Goal: Task Accomplishment & Management: Complete application form

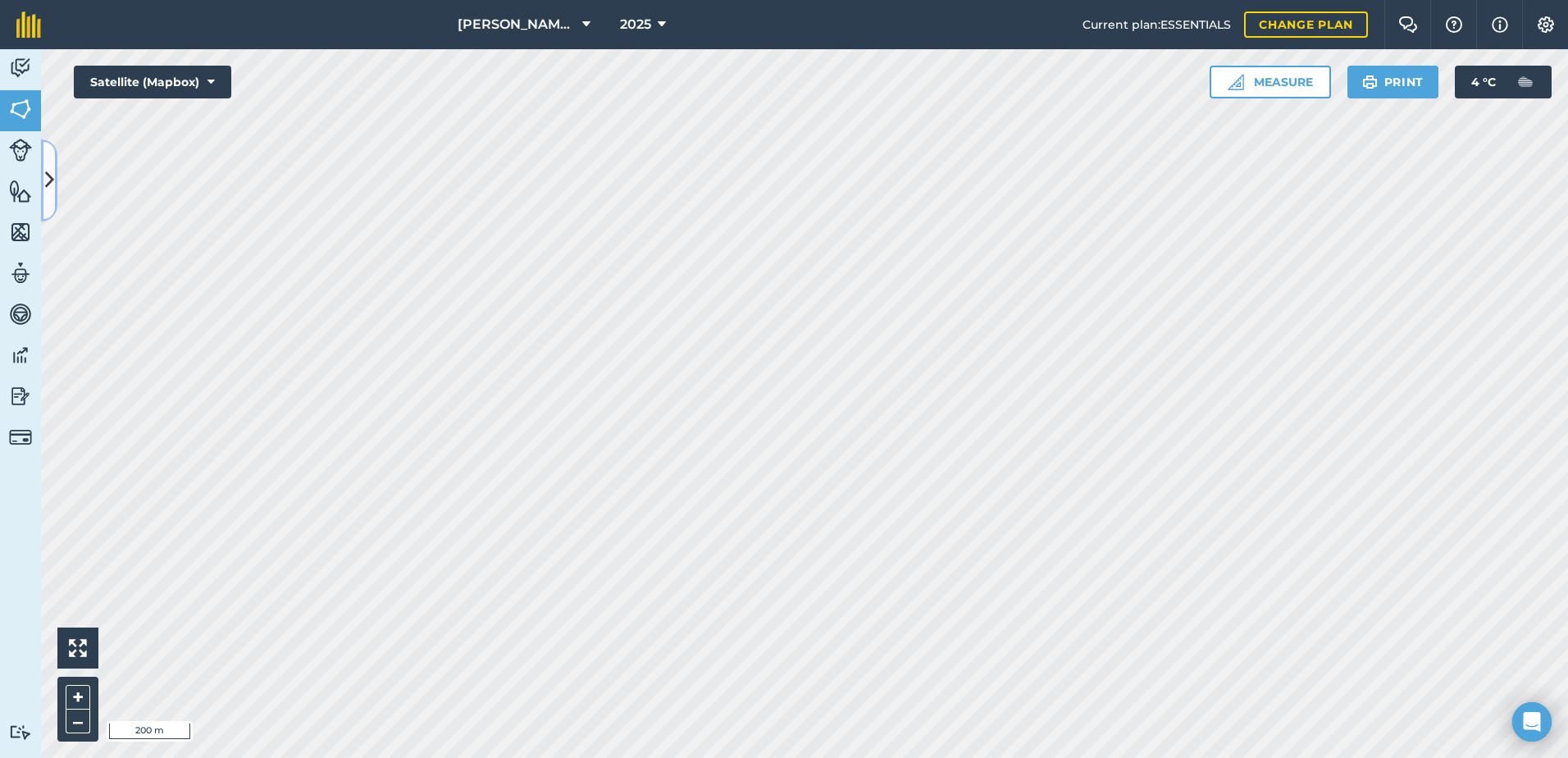
click at [54, 176] on button at bounding box center [49, 181] width 17 height 82
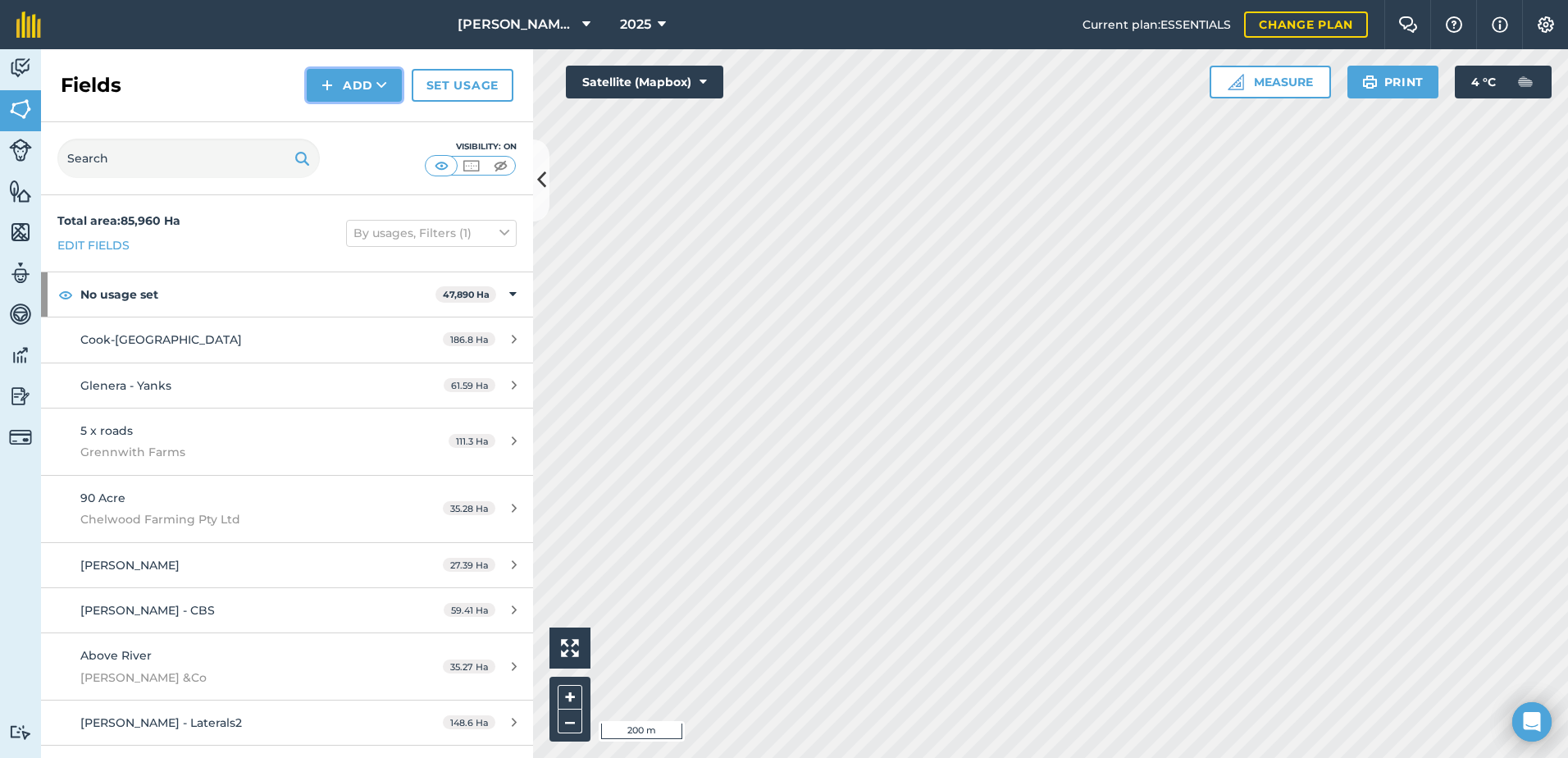
click at [356, 90] on button "Add" at bounding box center [354, 86] width 95 height 33
click at [360, 127] on link "Draw" at bounding box center [354, 122] width 90 height 36
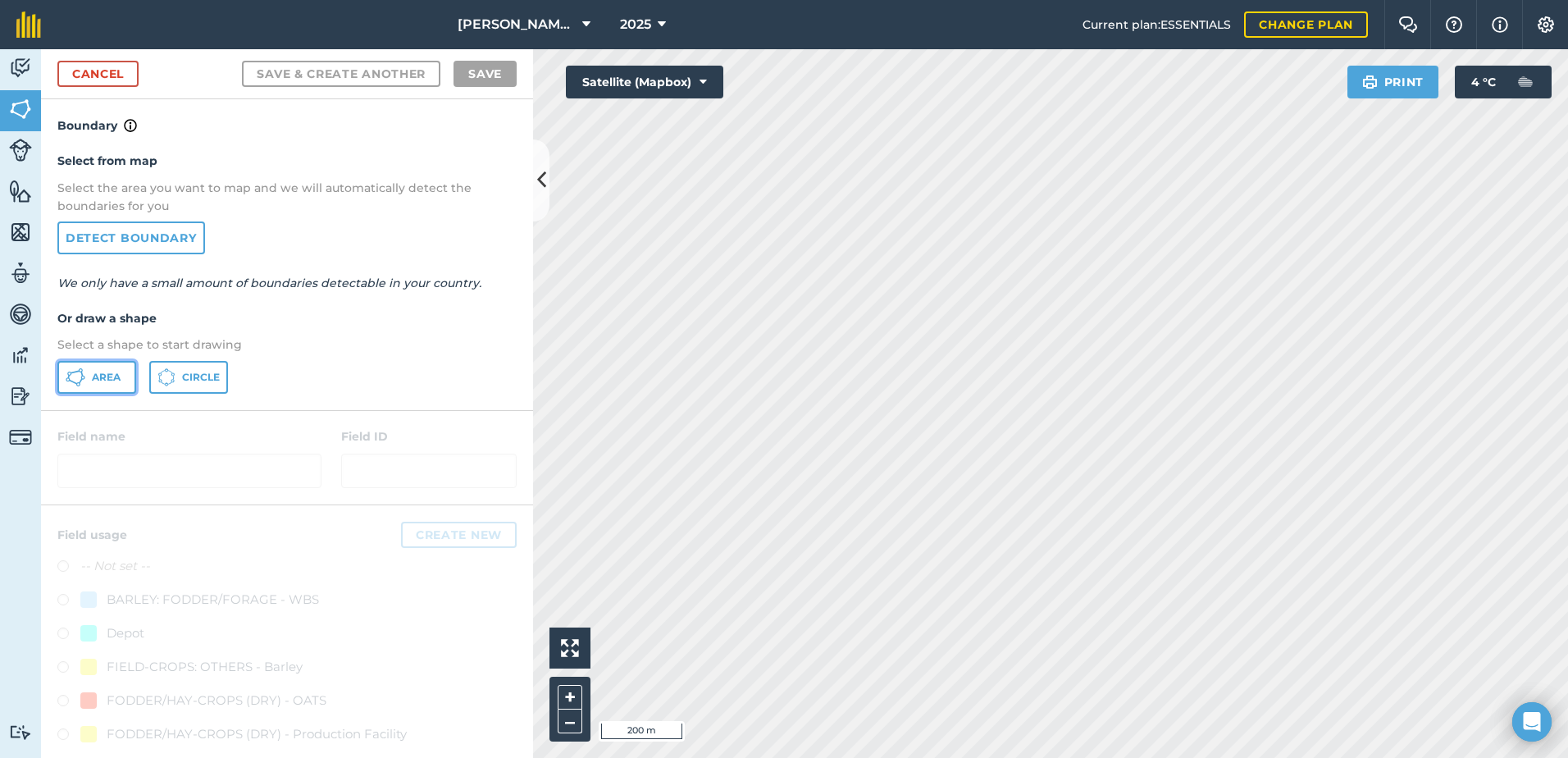
drag, startPoint x: 101, startPoint y: 383, endPoint x: 501, endPoint y: 329, distance: 403.6
click at [101, 382] on span "Area" at bounding box center [106, 376] width 28 height 13
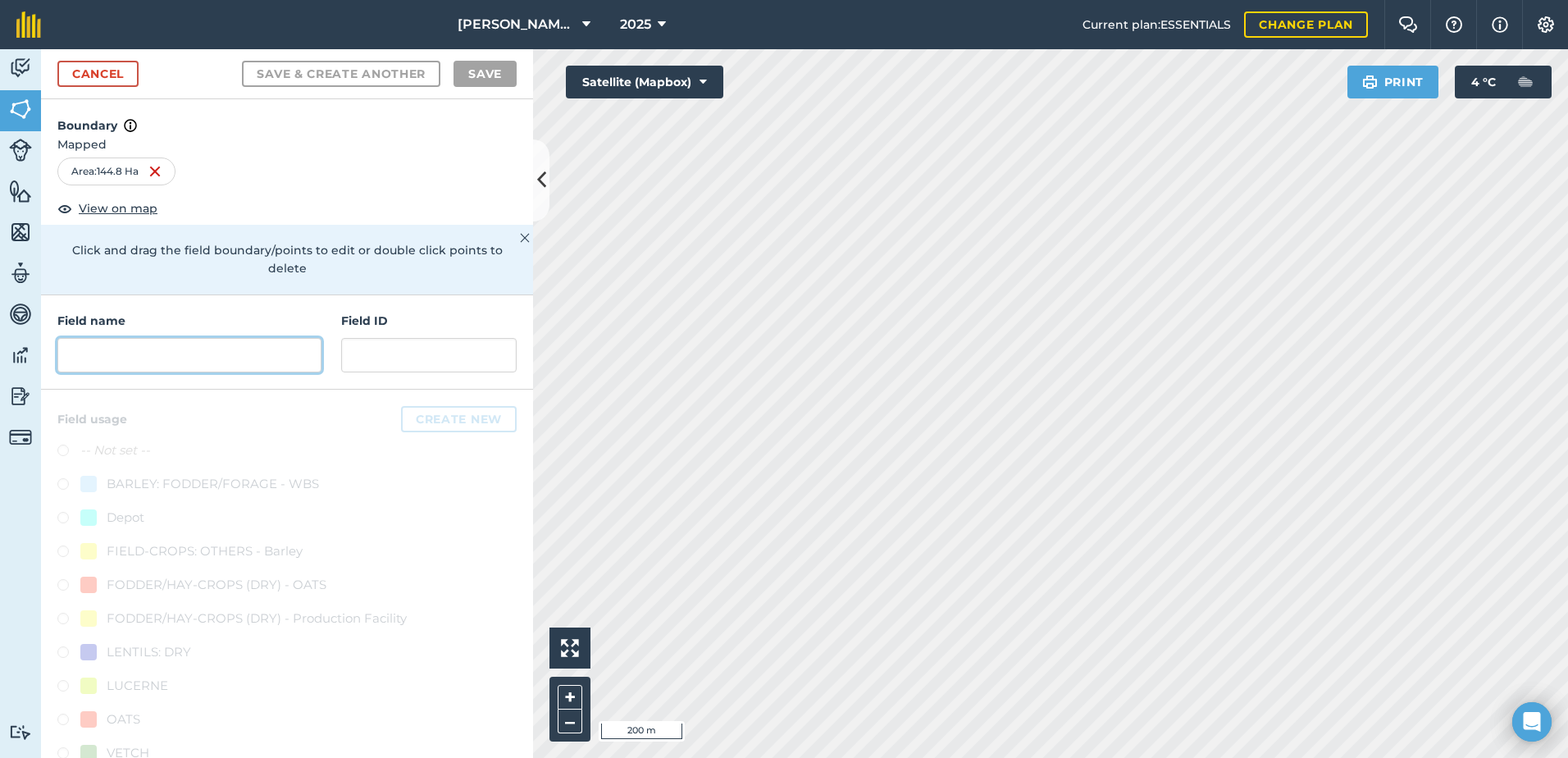
click at [130, 343] on input "text" at bounding box center [190, 355] width 264 height 34
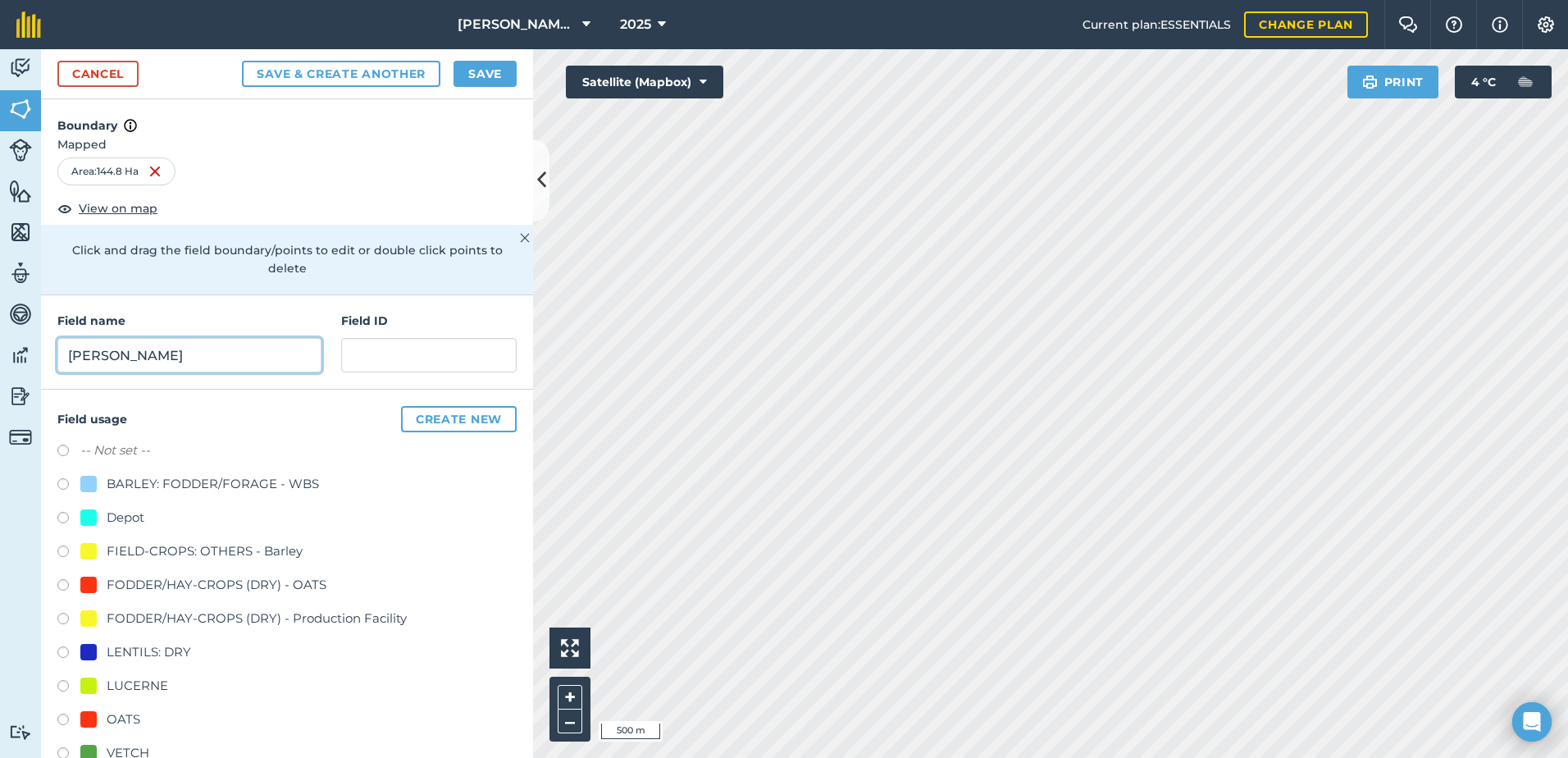
type input "[PERSON_NAME]"
click at [476, 74] on button "Save" at bounding box center [485, 73] width 64 height 26
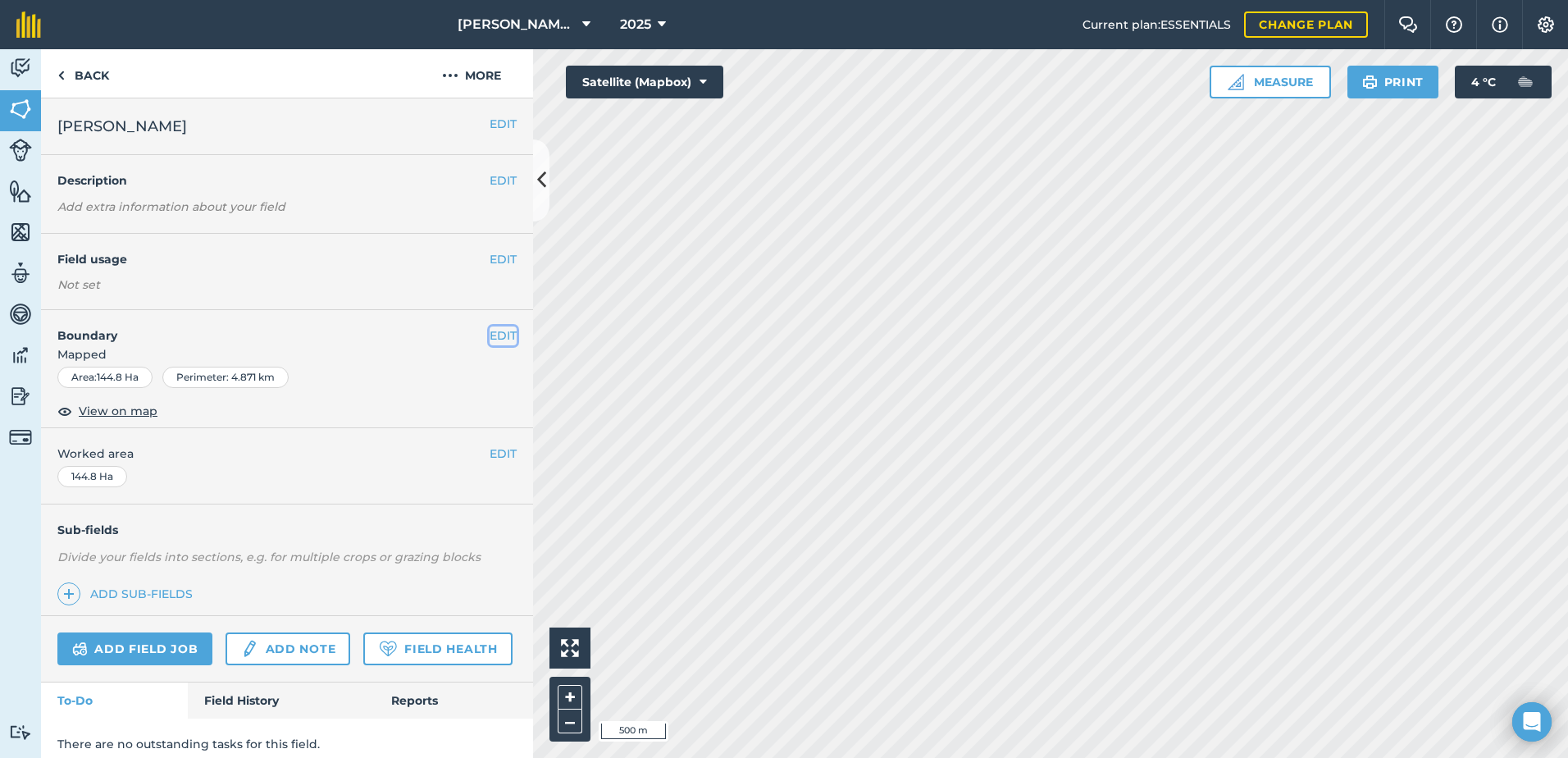
click at [499, 339] on button "EDIT" at bounding box center [503, 335] width 27 height 18
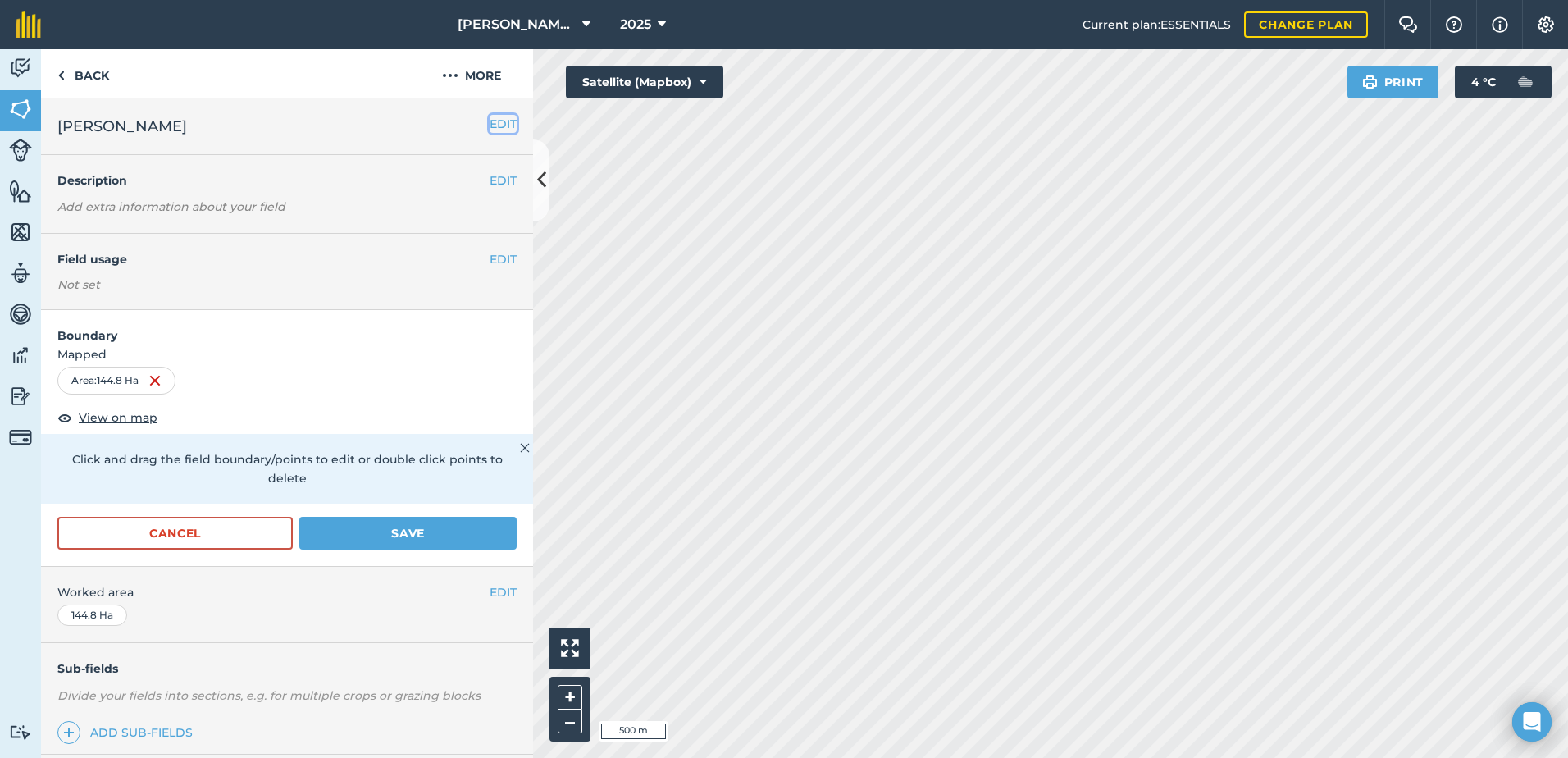
click at [489, 133] on button "EDIT" at bounding box center [503, 124] width 27 height 18
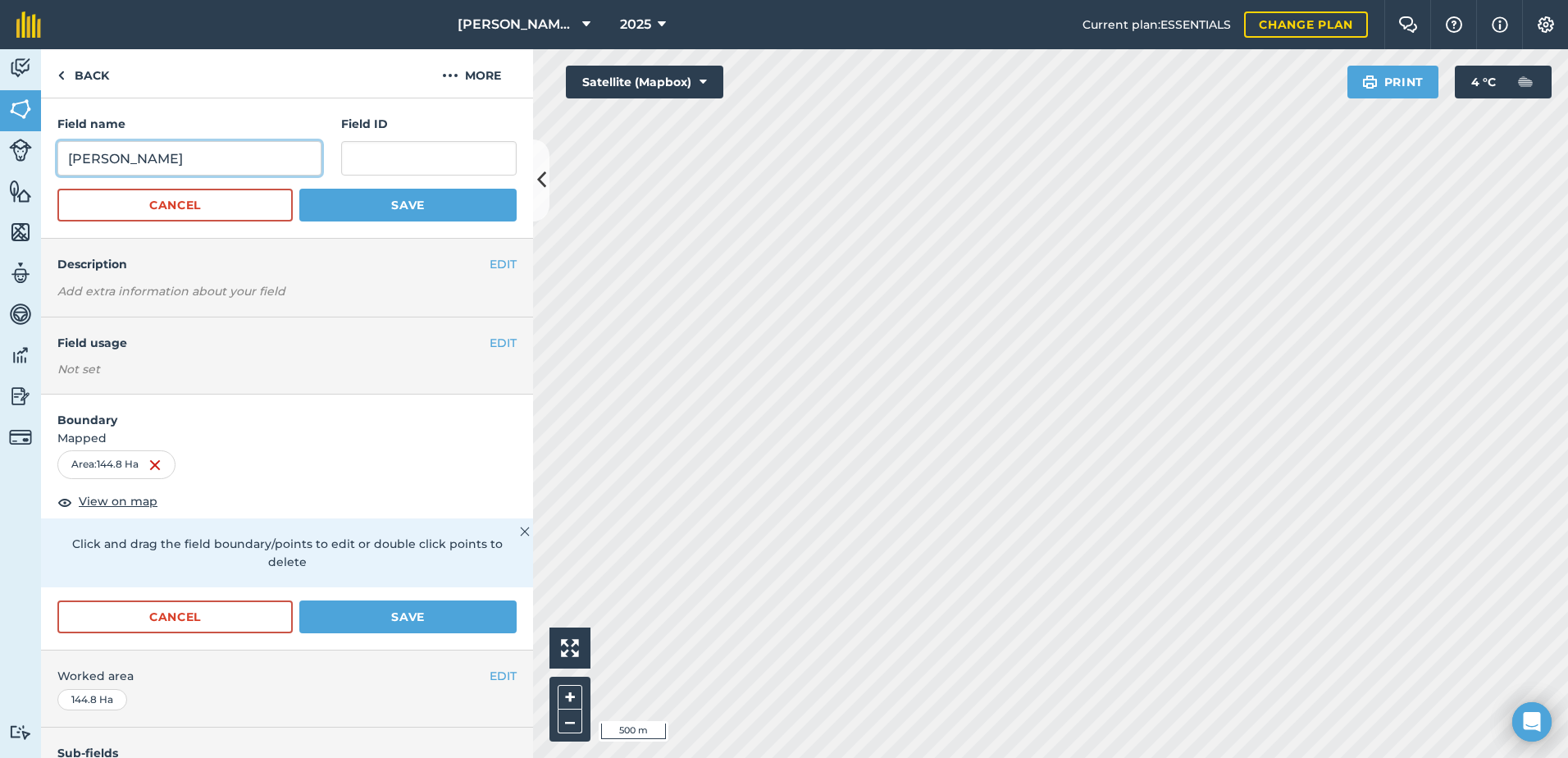
click at [262, 146] on input "[PERSON_NAME]" at bounding box center [190, 157] width 264 height 34
type input "[PERSON_NAME] - [PERSON_NAME][GEOGRAPHIC_DATA]"
click at [429, 207] on button "Save" at bounding box center [407, 205] width 217 height 33
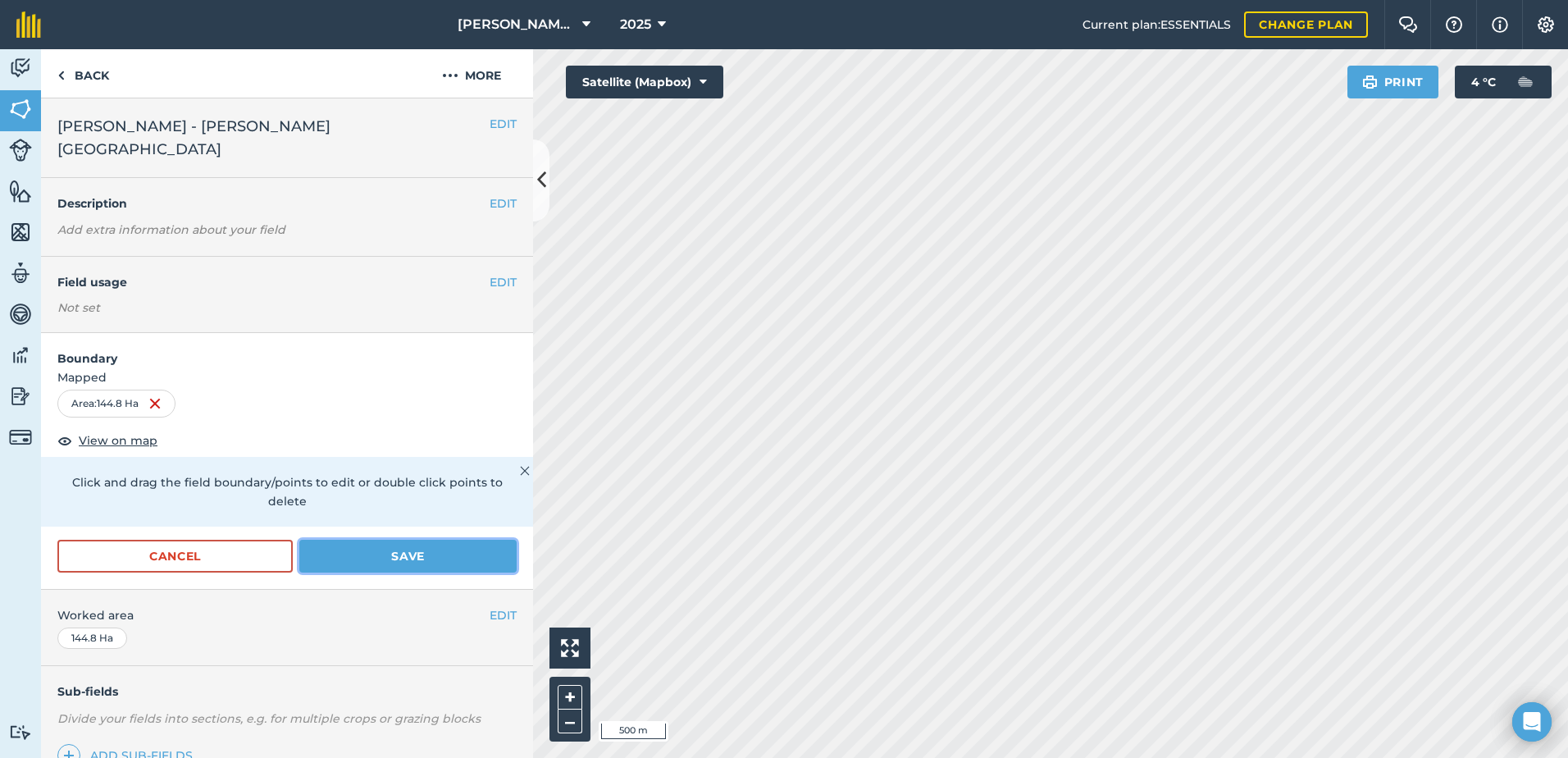
click at [375, 611] on div "EDIT [PERSON_NAME] - [PERSON_NAME][GEOGRAPHIC_DATA] EDIT Description Add extra …" at bounding box center [287, 428] width 492 height 659
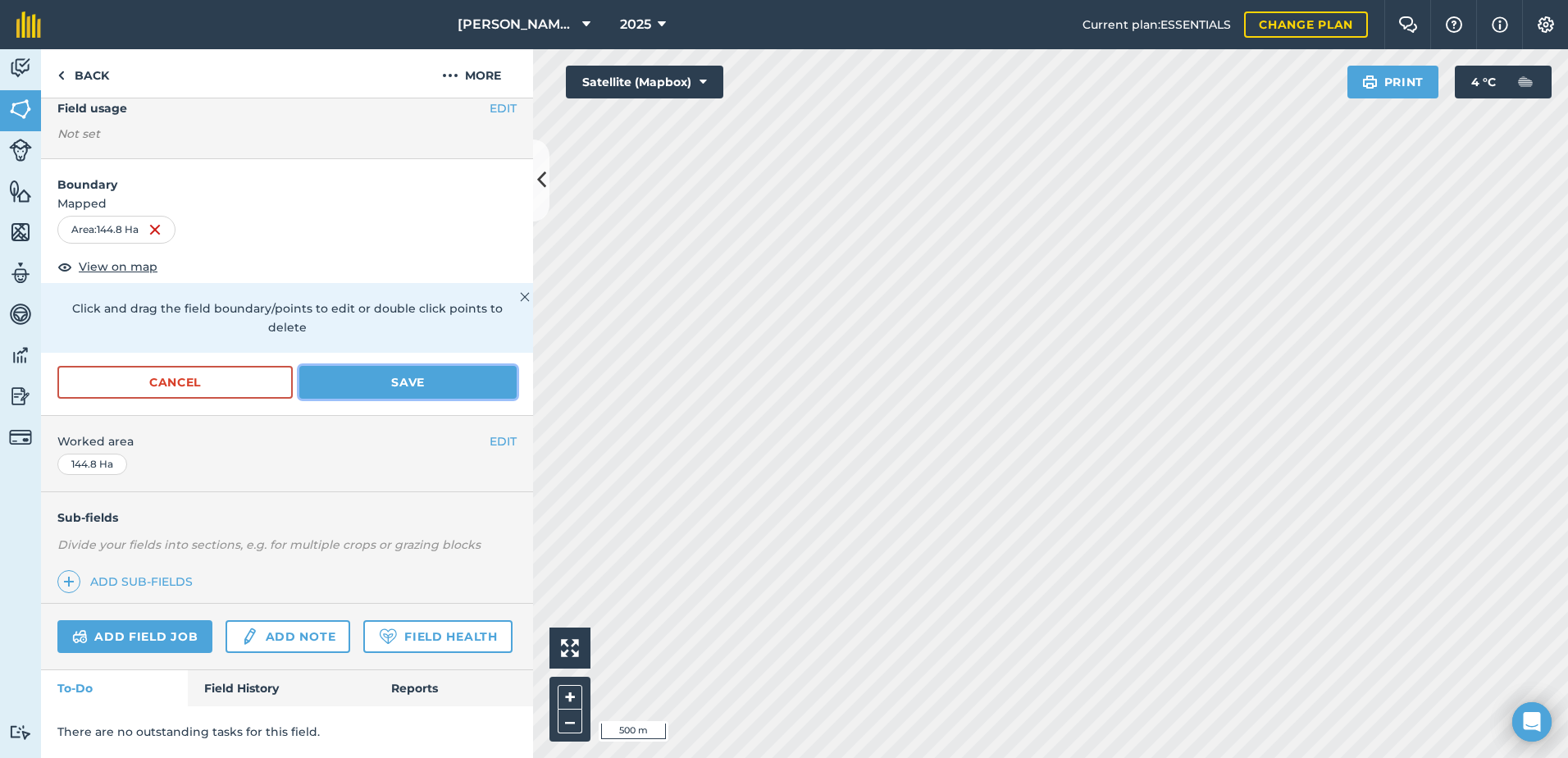
scroll to position [196, 0]
click at [387, 365] on button "Save" at bounding box center [407, 382] width 217 height 33
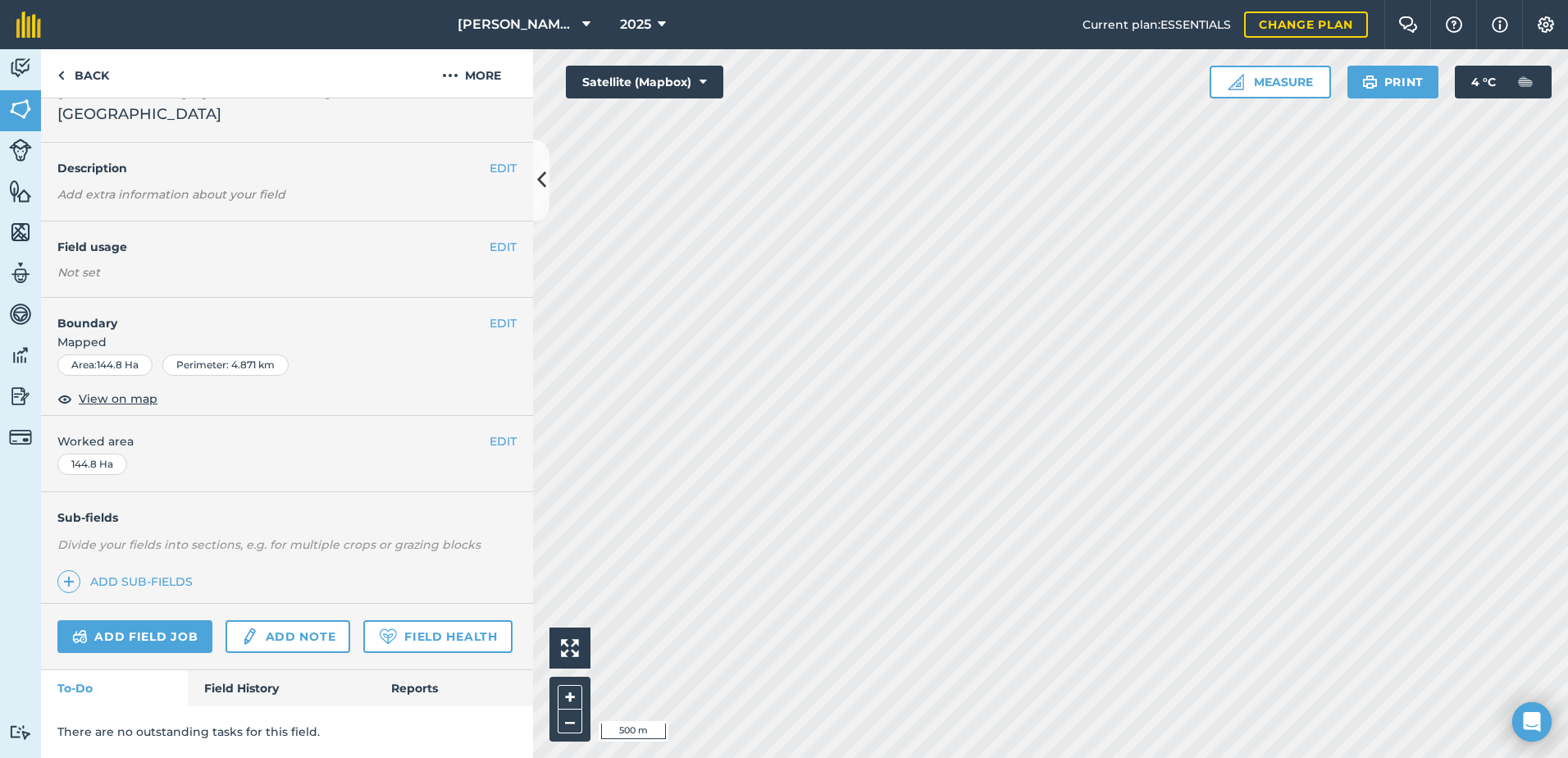
scroll to position [0, 0]
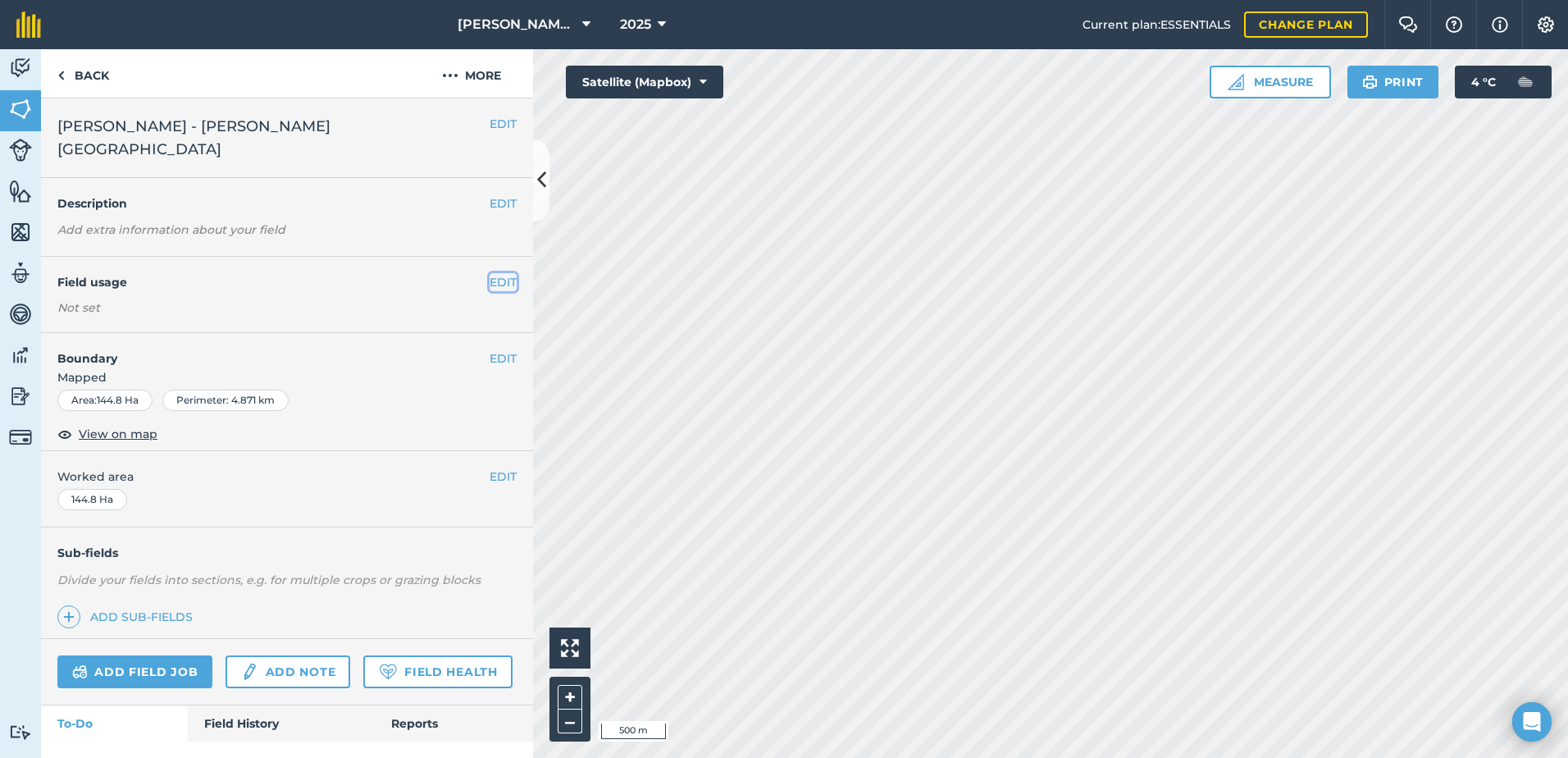
click at [491, 274] on button "EDIT" at bounding box center [503, 282] width 27 height 18
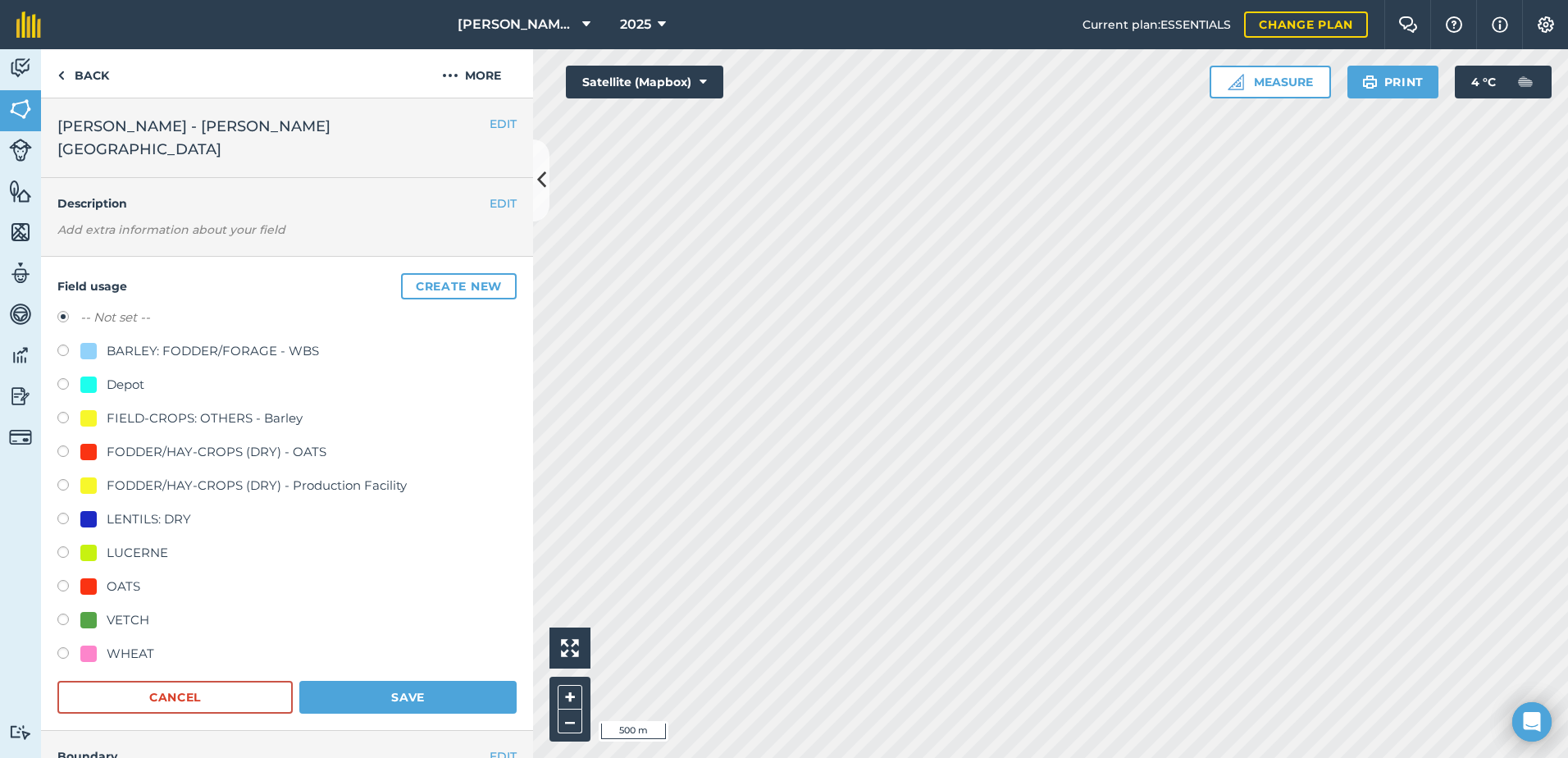
click at [65, 445] on label at bounding box center [69, 453] width 23 height 17
radio input "true"
radio input "false"
click at [386, 688] on button "Save" at bounding box center [407, 697] width 217 height 33
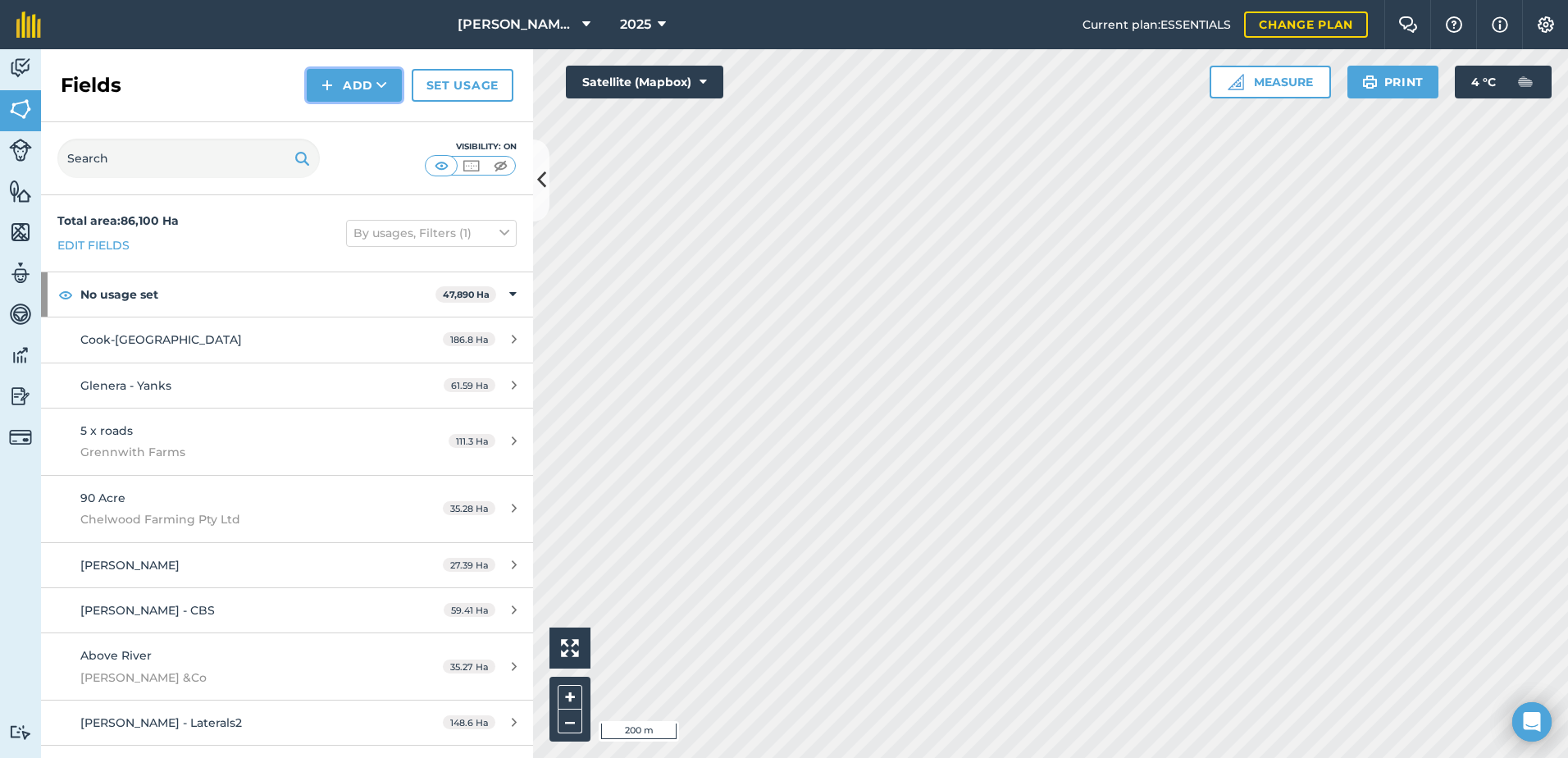
click at [350, 90] on button "Add" at bounding box center [354, 86] width 95 height 33
click at [363, 130] on link "Draw" at bounding box center [354, 122] width 90 height 36
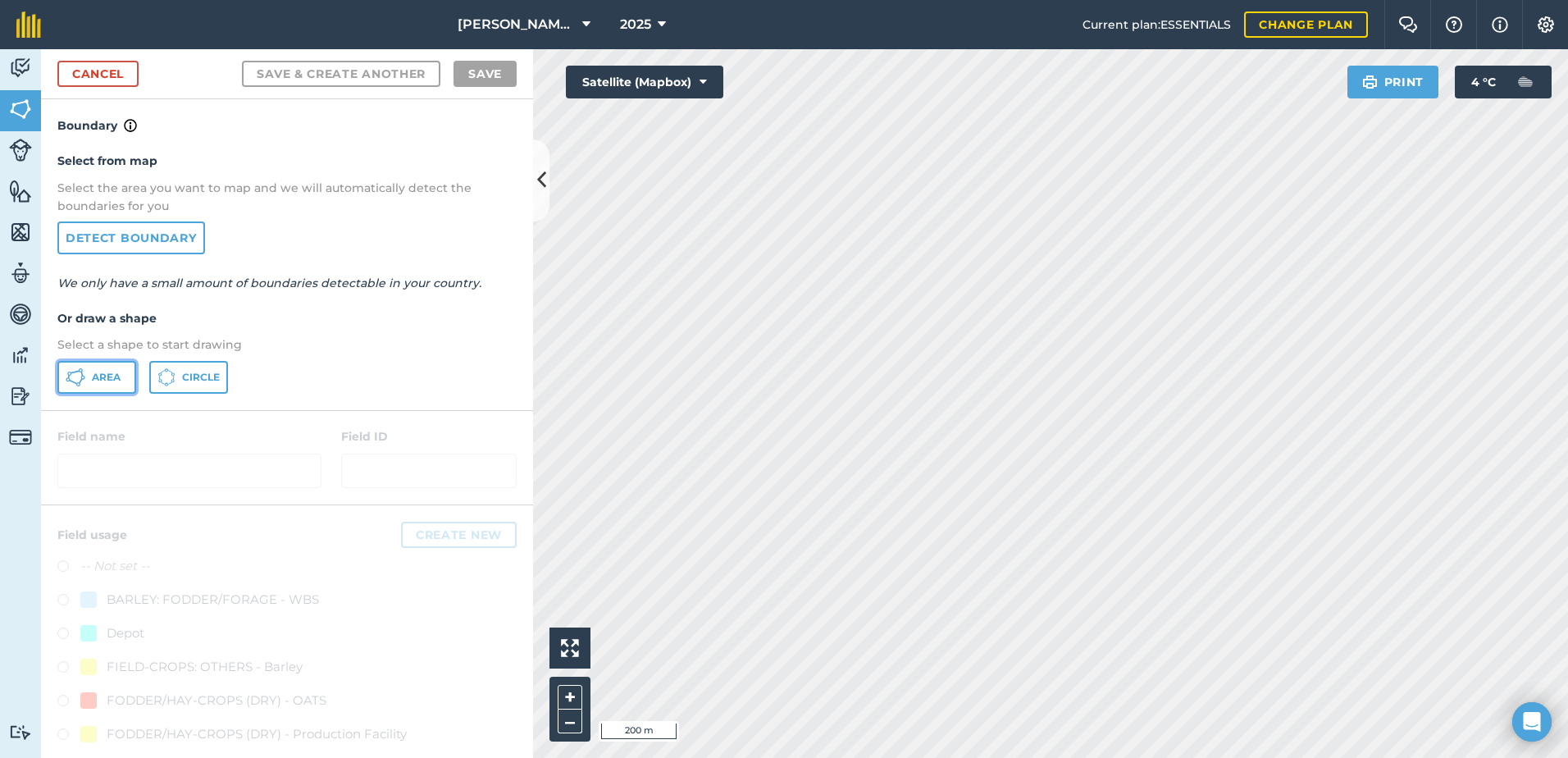
click at [120, 372] on span "Area" at bounding box center [106, 376] width 28 height 13
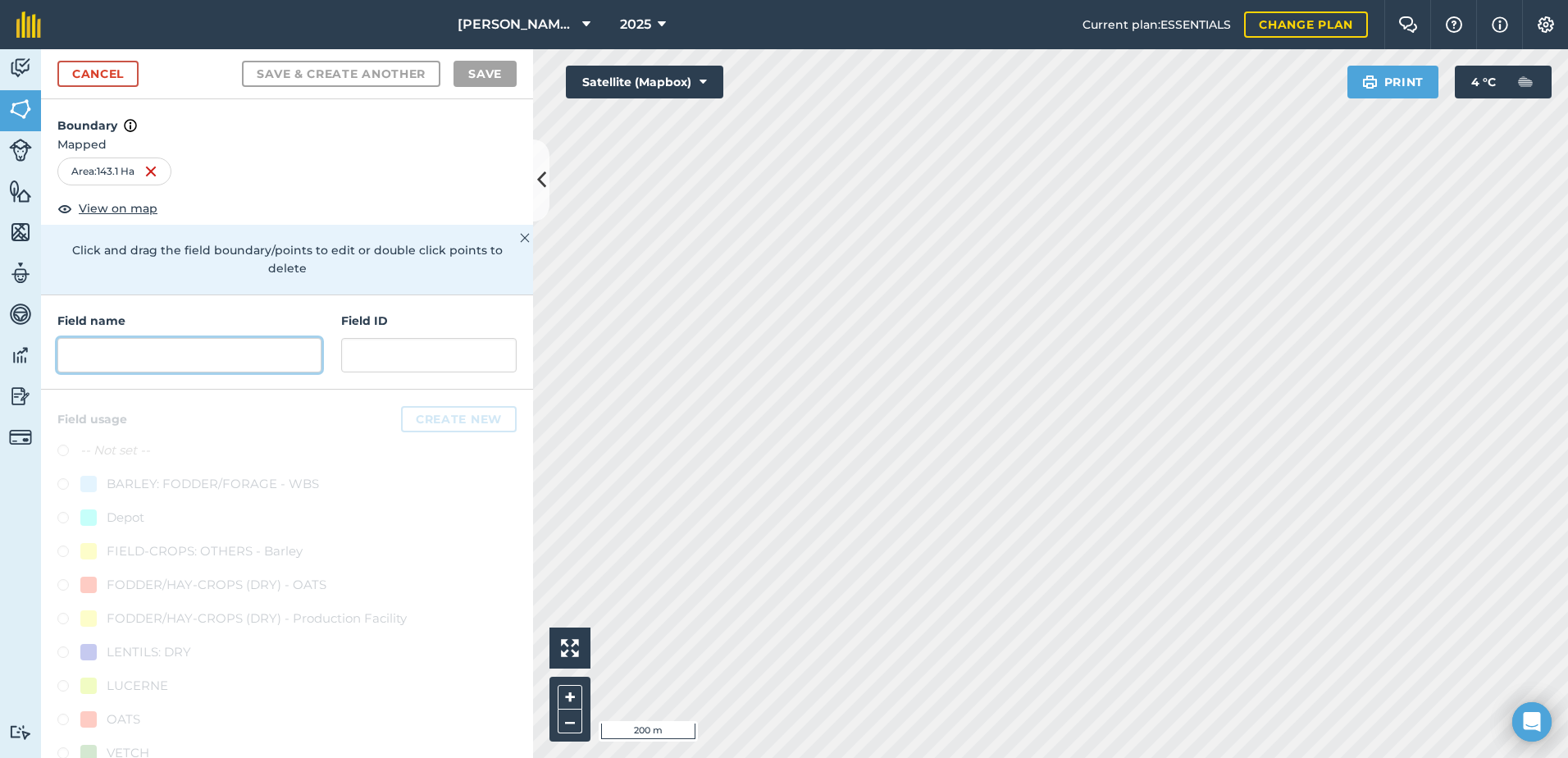
click at [126, 354] on input "text" at bounding box center [190, 355] width 264 height 34
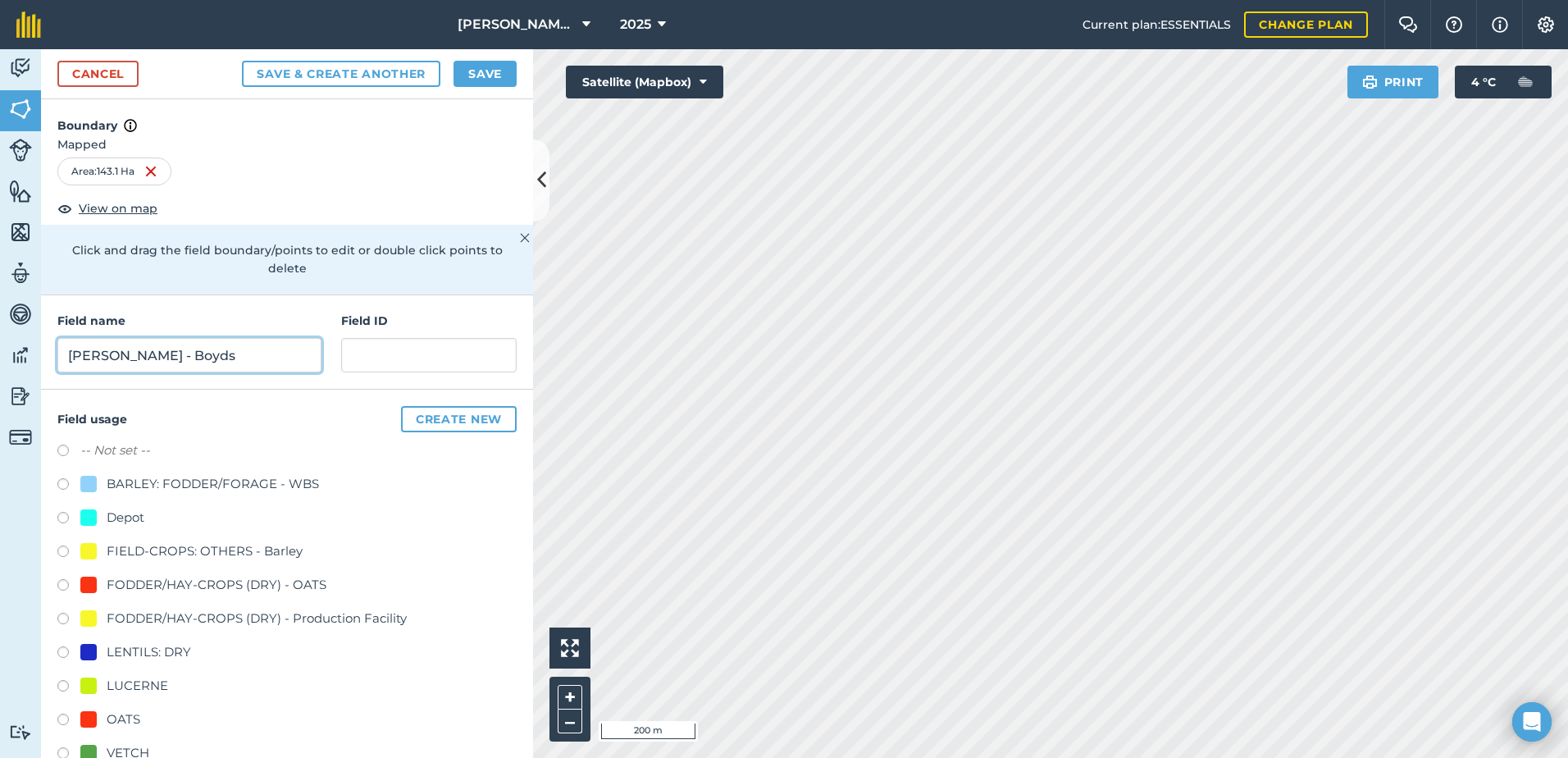
type input "[PERSON_NAME] - Boyds"
click at [67, 718] on label at bounding box center [69, 721] width 23 height 17
radio input "true"
click at [220, 359] on input "[PERSON_NAME] - Boyds" at bounding box center [190, 355] width 264 height 34
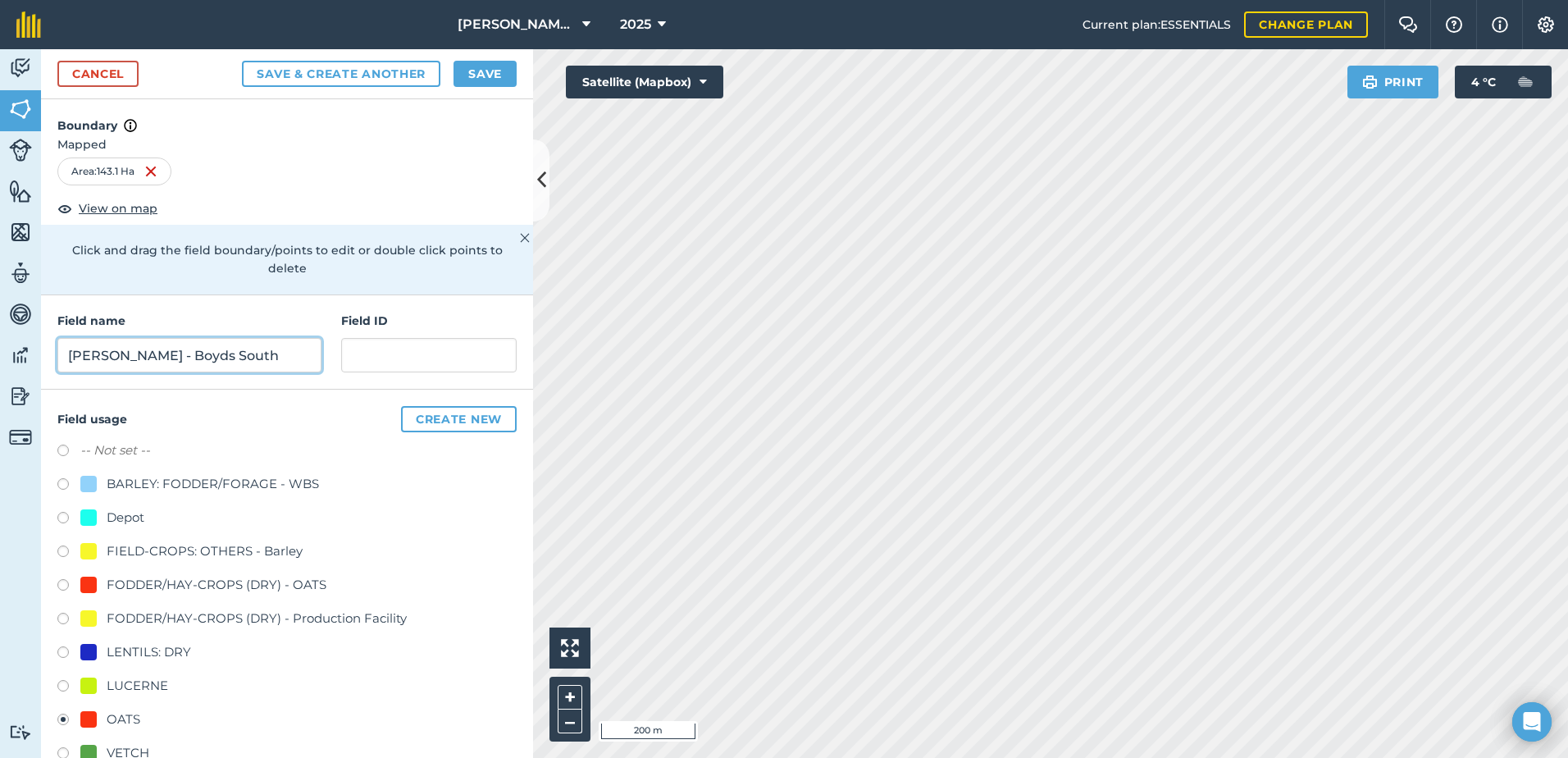
type input "[PERSON_NAME] - Boyds South"
click at [483, 77] on button "Save" at bounding box center [485, 73] width 64 height 26
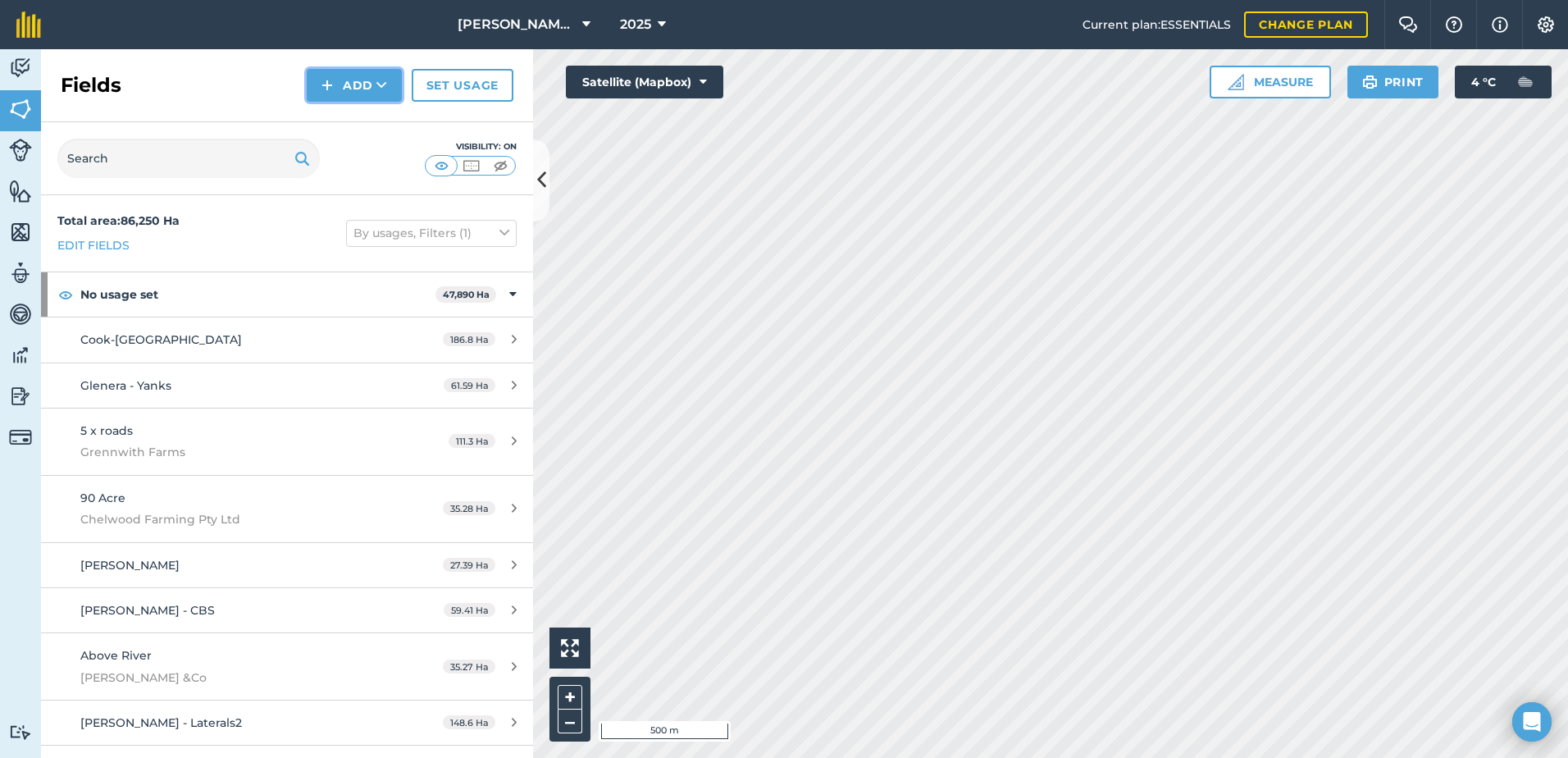
drag, startPoint x: 345, startPoint y: 94, endPoint x: 337, endPoint y: 98, distance: 8.9
click at [345, 94] on button "Add" at bounding box center [354, 86] width 95 height 33
click at [342, 130] on link "Draw" at bounding box center [354, 122] width 90 height 36
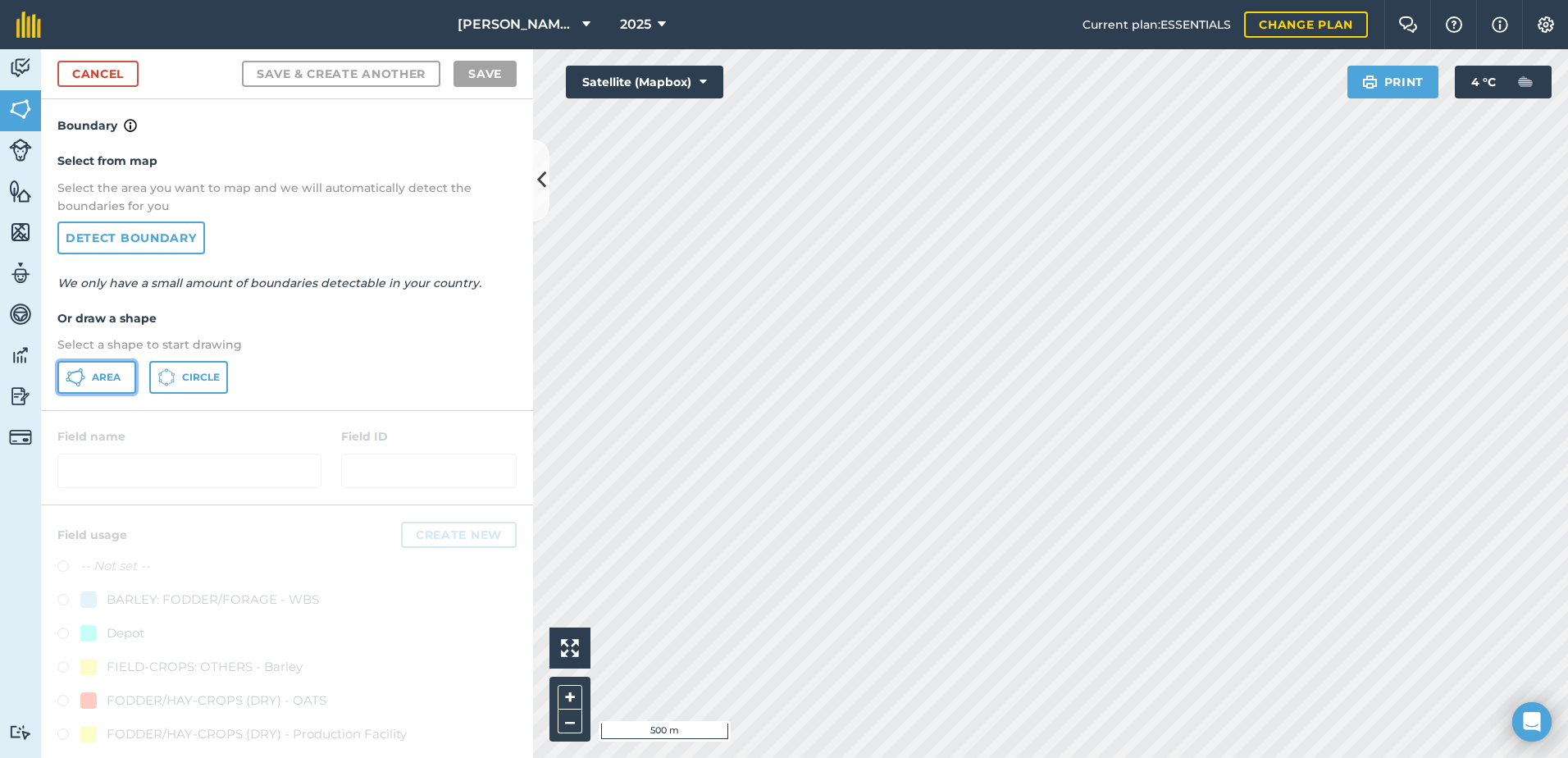
click at [102, 369] on button "Area" at bounding box center [97, 377] width 79 height 33
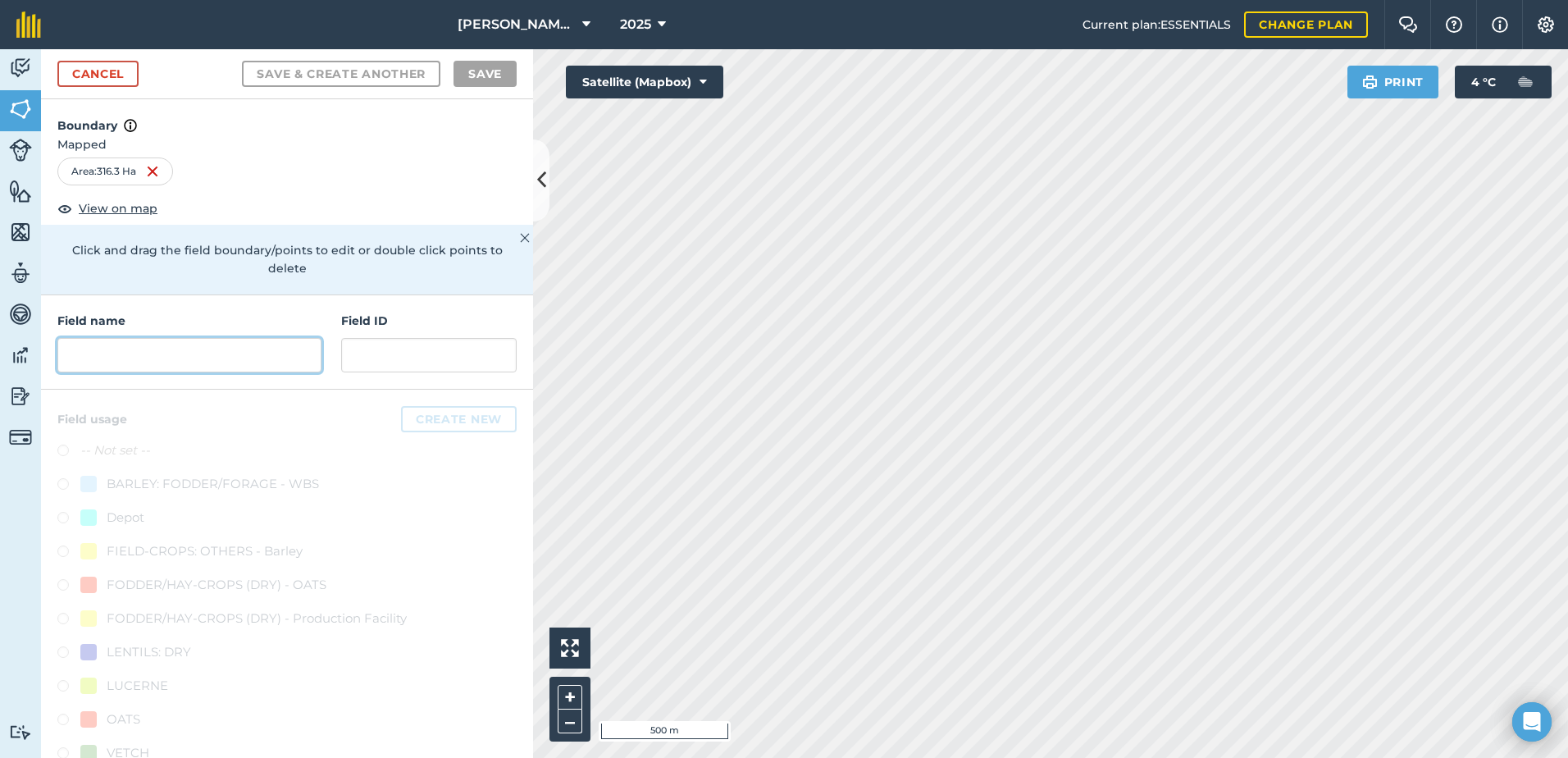
click at [124, 352] on input "text" at bounding box center [190, 355] width 264 height 34
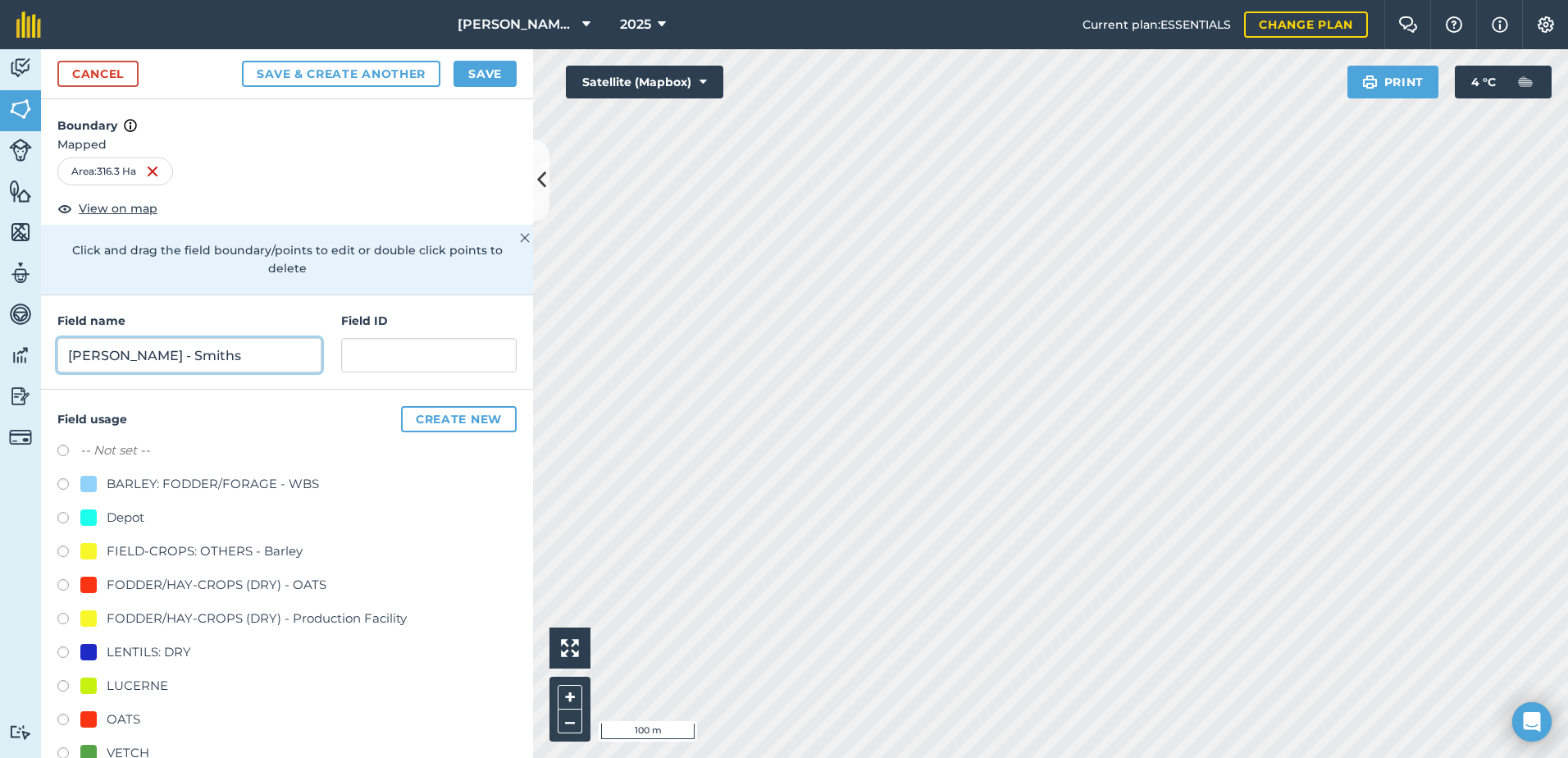
type input "[PERSON_NAME] - Smiths"
click at [59, 583] on label at bounding box center [69, 587] width 23 height 17
radio input "true"
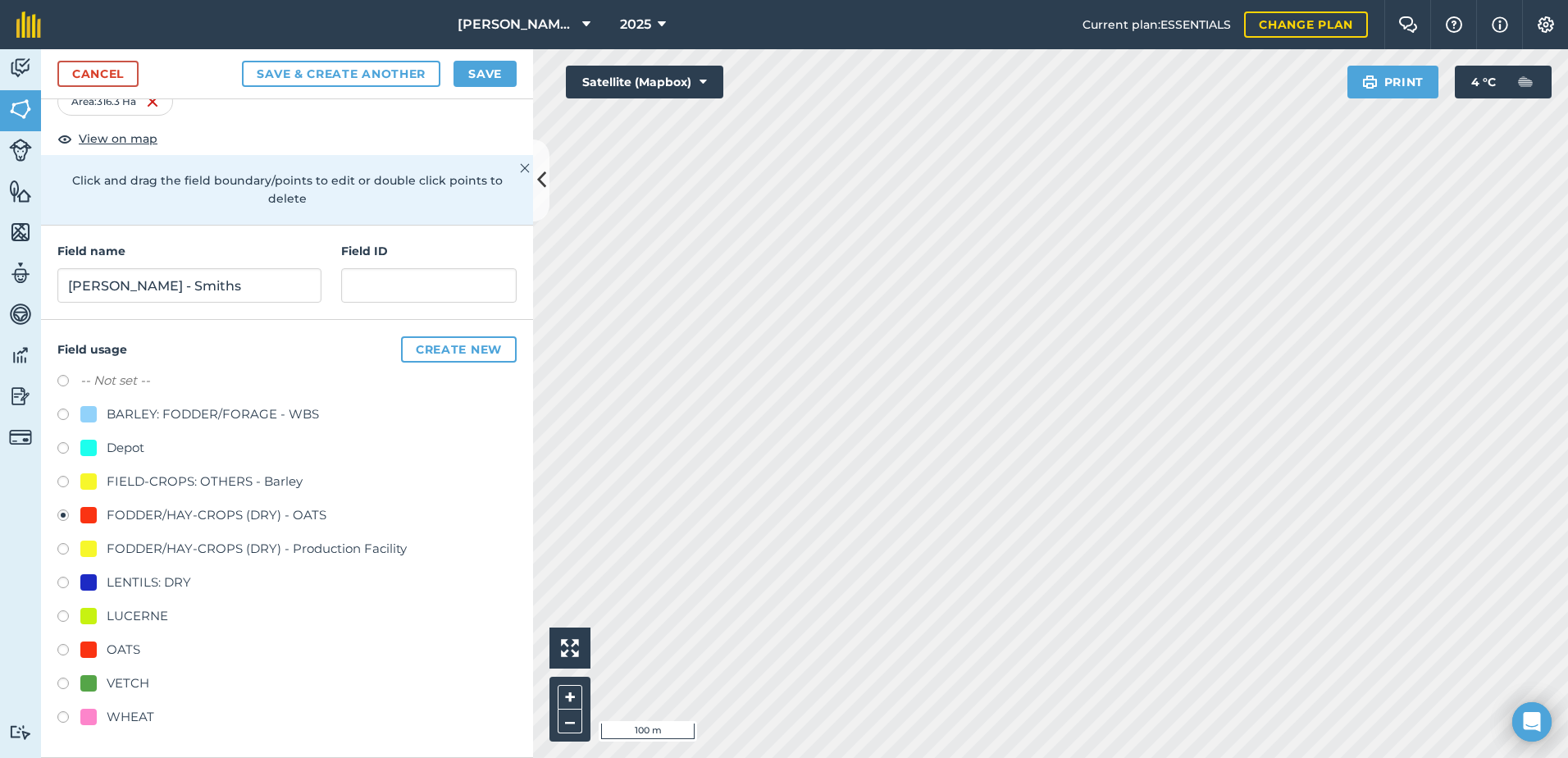
click at [64, 712] on label at bounding box center [69, 719] width 23 height 17
radio input "true"
click at [469, 76] on button "Save" at bounding box center [485, 73] width 64 height 26
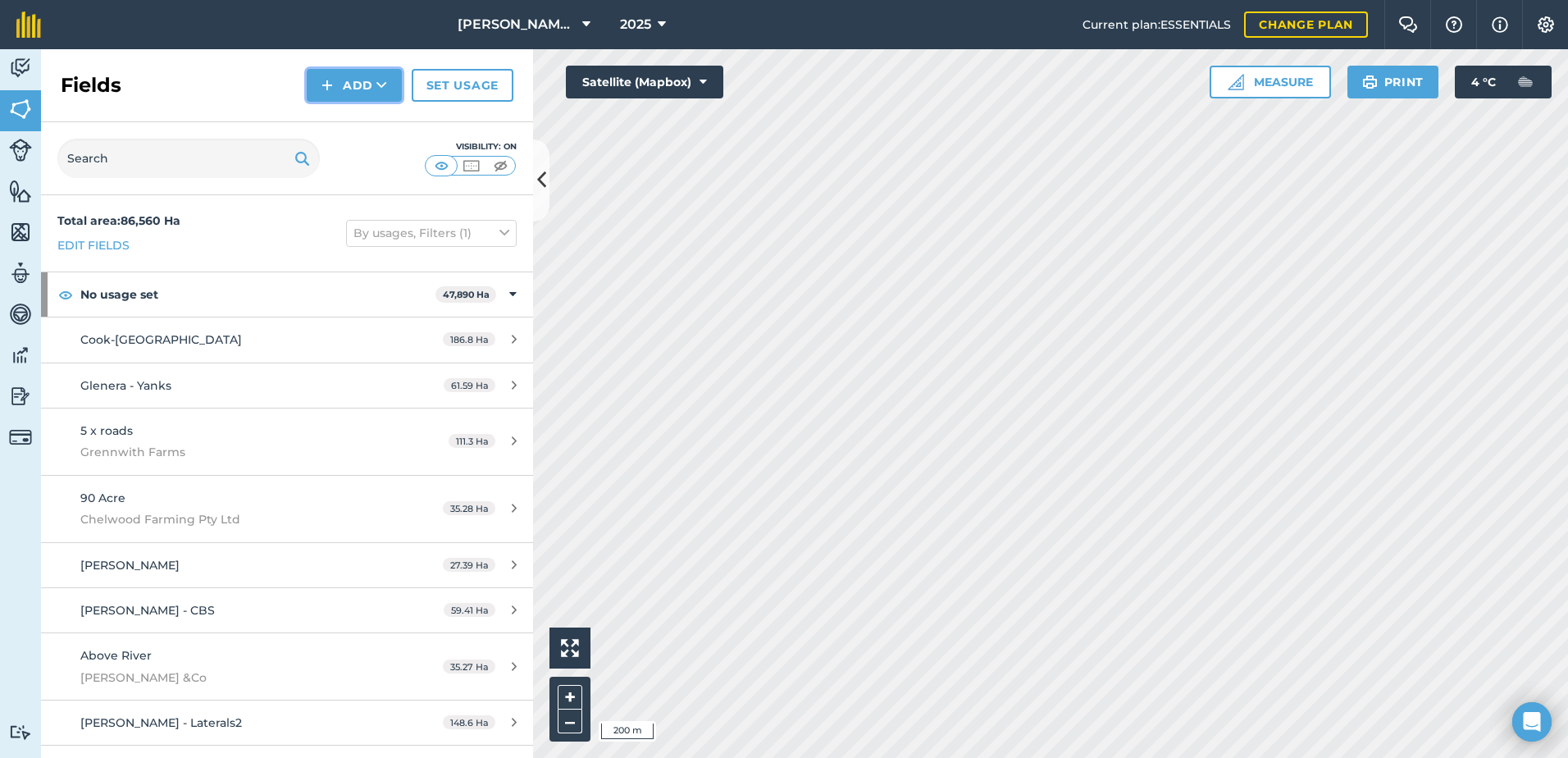
click at [360, 93] on button "Add" at bounding box center [354, 86] width 95 height 33
click at [365, 118] on link "Draw" at bounding box center [354, 122] width 90 height 36
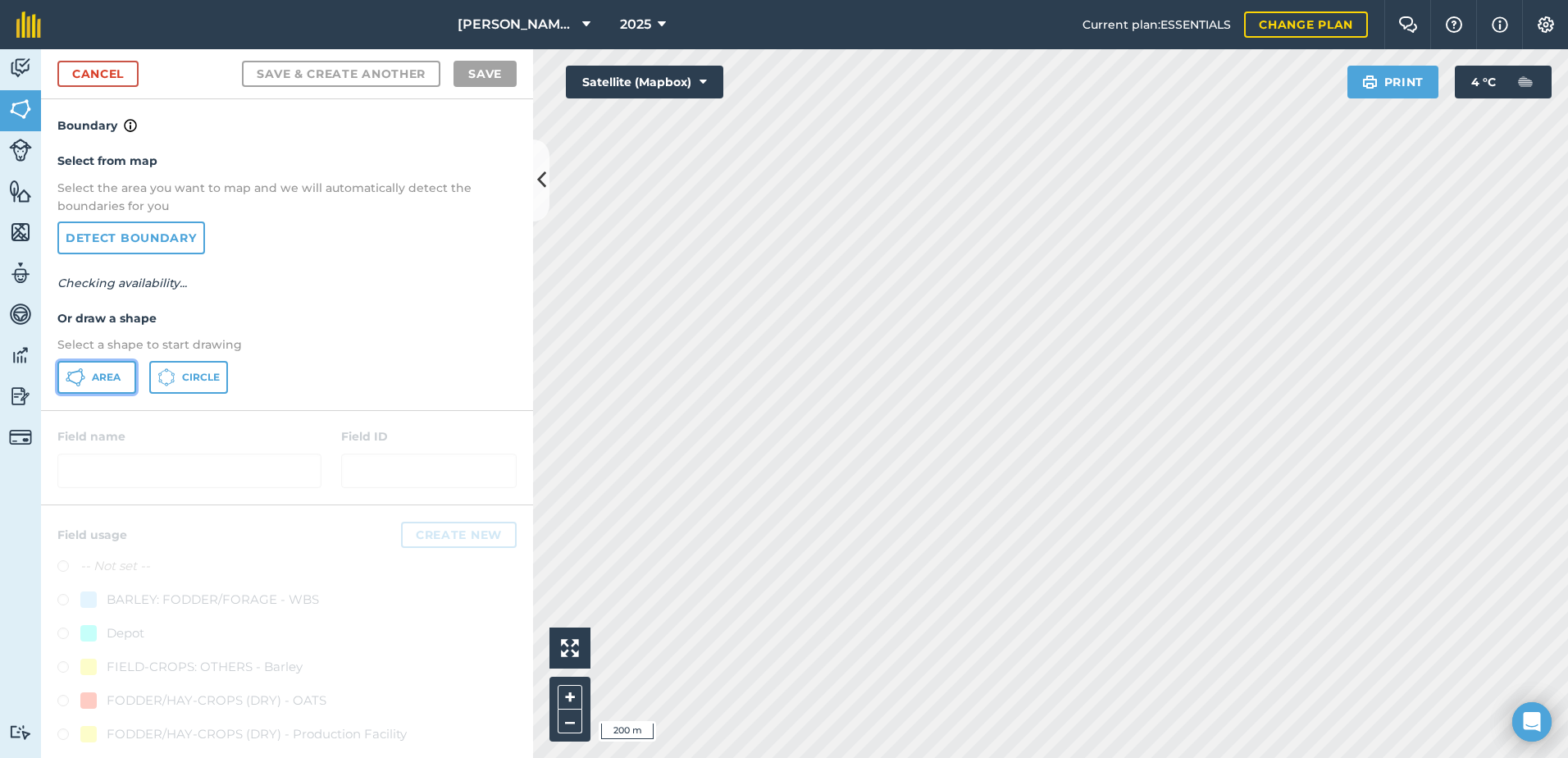
click at [102, 389] on button "Area" at bounding box center [97, 377] width 79 height 33
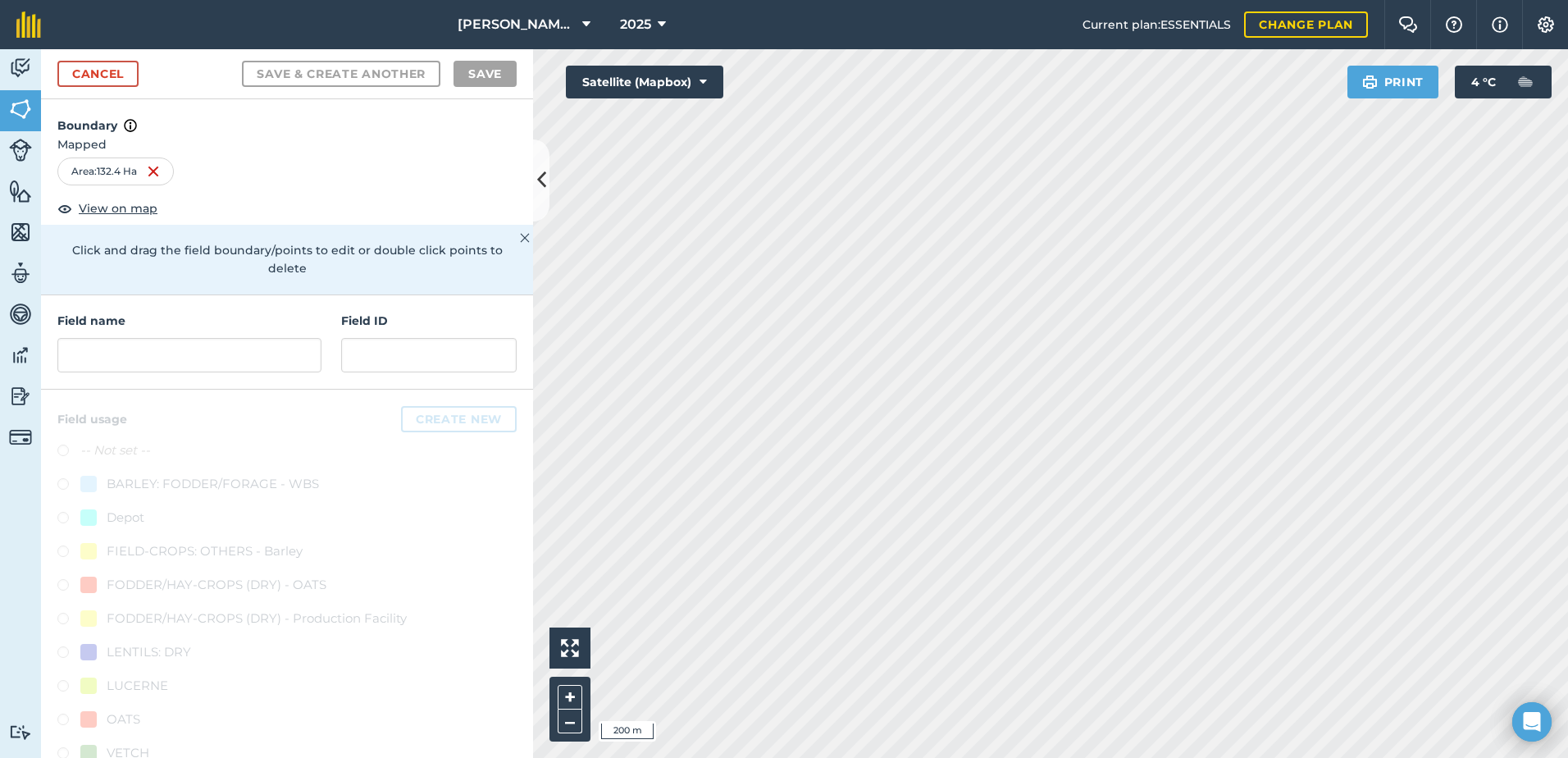
drag, startPoint x: 88, startPoint y: 335, endPoint x: 105, endPoint y: 365, distance: 34.5
click at [89, 335] on div "Field name" at bounding box center [190, 342] width 264 height 61
click at [109, 371] on input "text" at bounding box center [190, 355] width 264 height 34
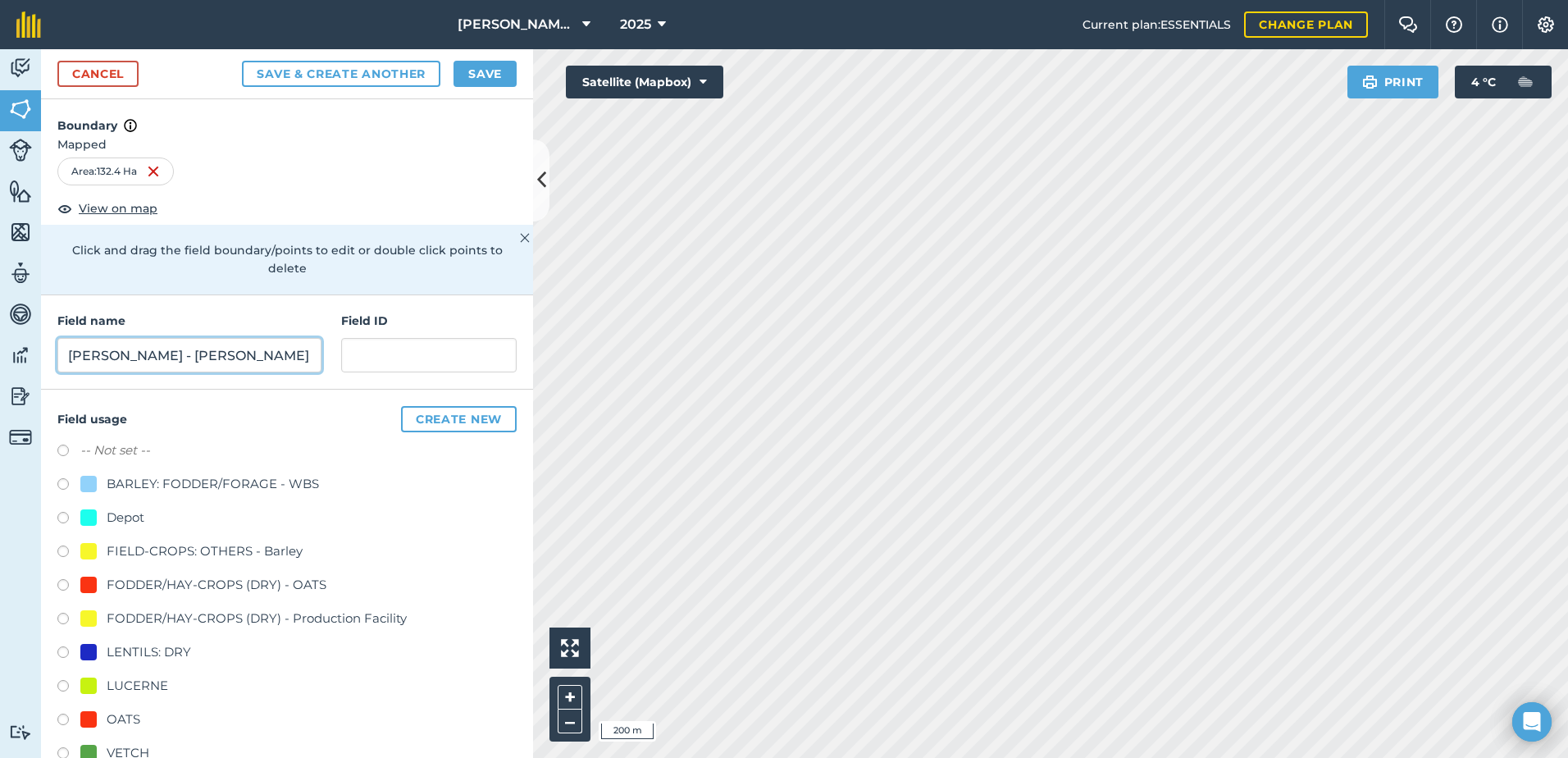
type input "[PERSON_NAME] - [PERSON_NAME]"
click at [64, 716] on label at bounding box center [69, 721] width 23 height 17
radio input "true"
click at [472, 65] on button "Save" at bounding box center [485, 73] width 64 height 26
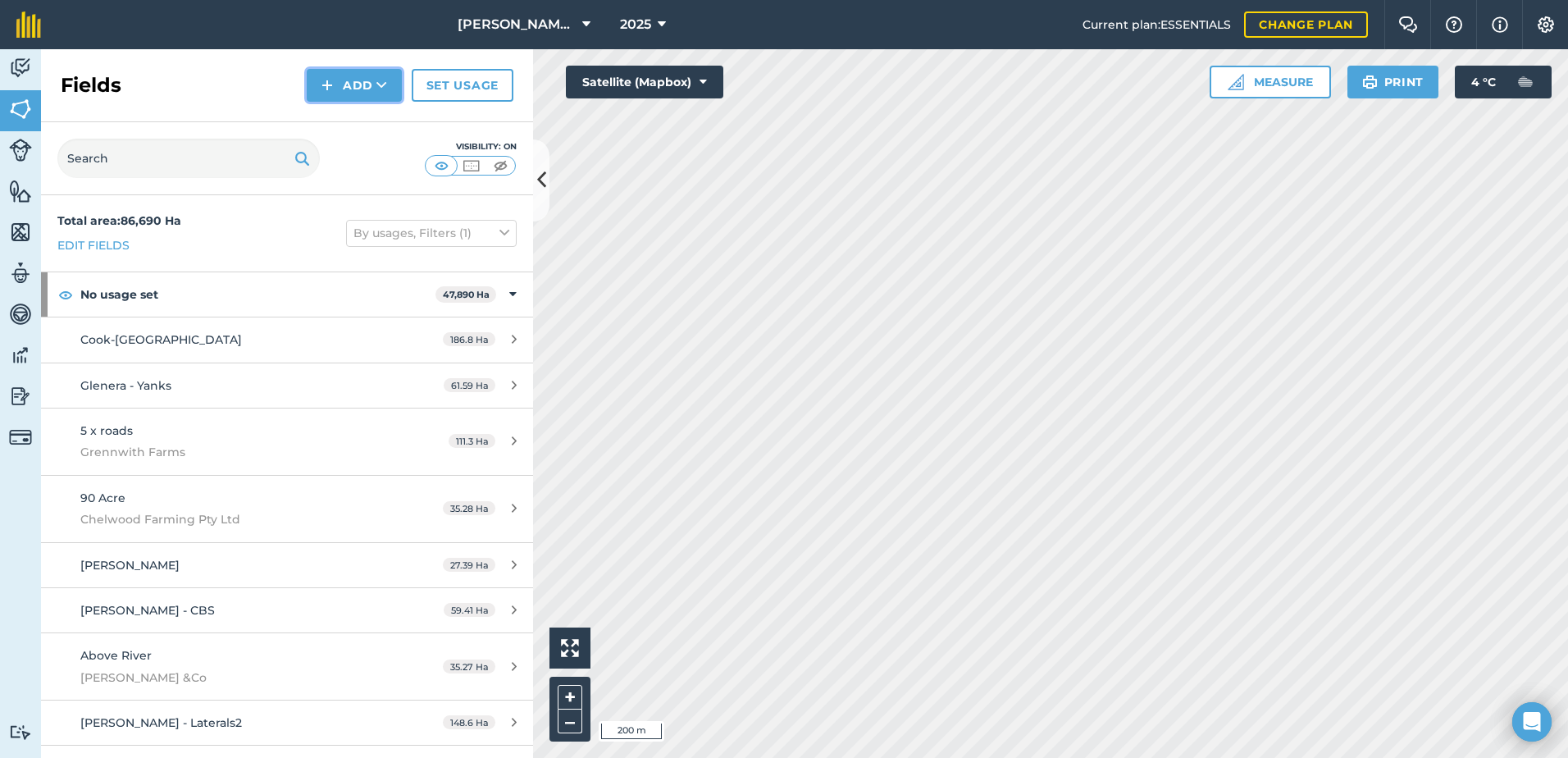
click at [377, 100] on button "Add" at bounding box center [354, 86] width 95 height 33
click at [334, 130] on link "Draw" at bounding box center [354, 122] width 90 height 36
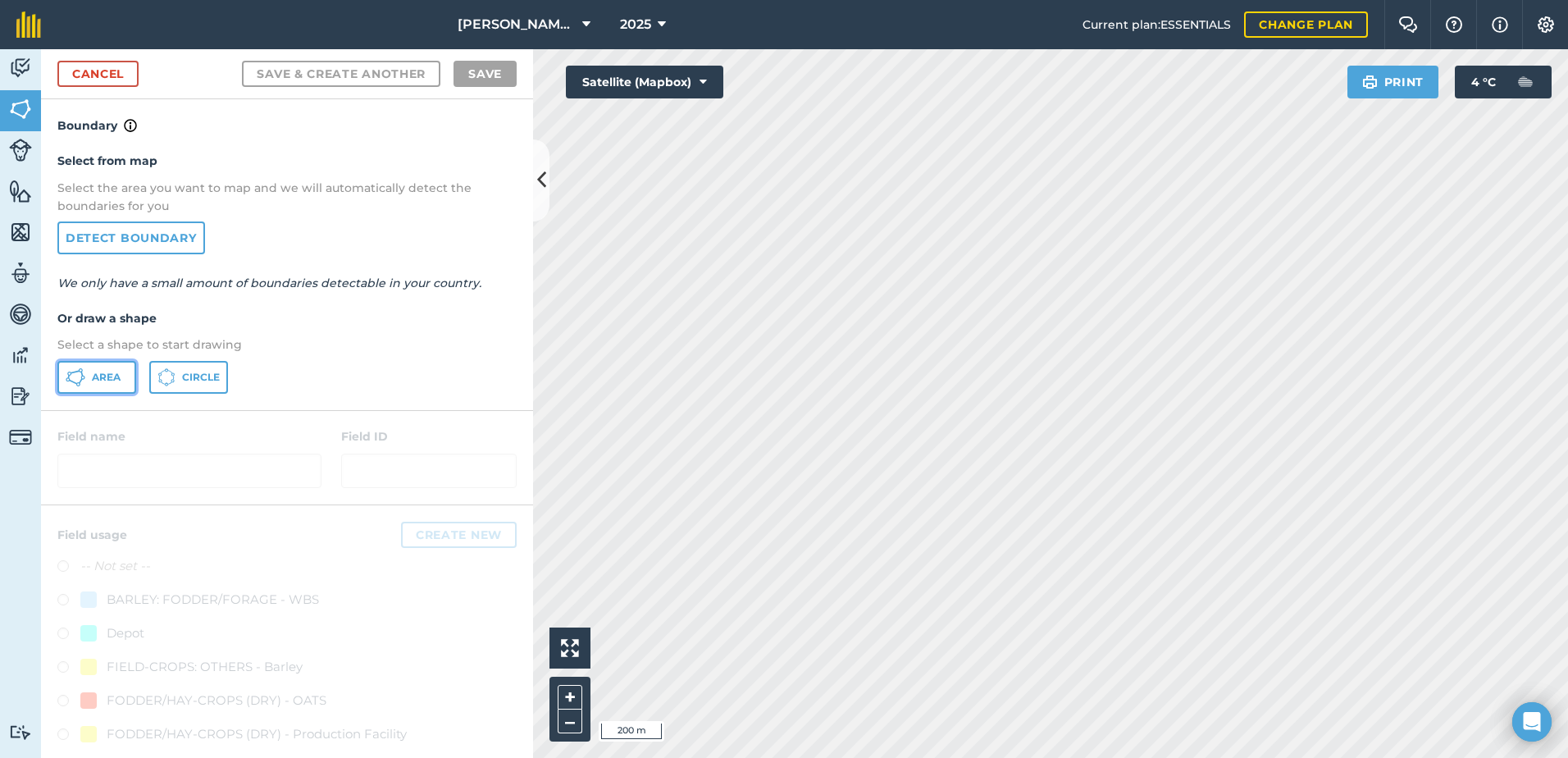
click at [96, 384] on button "Area" at bounding box center [97, 377] width 79 height 33
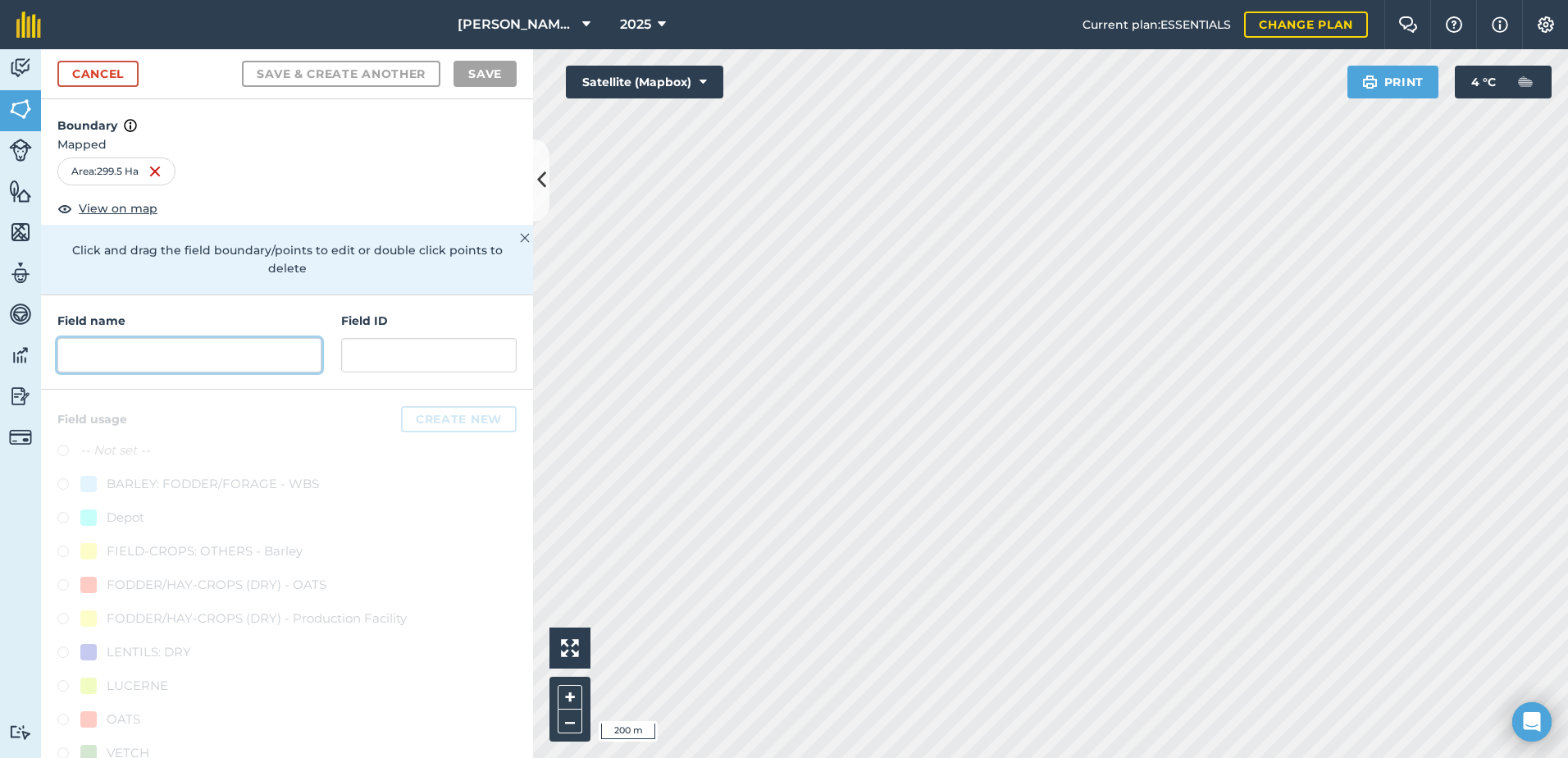
click at [175, 355] on input "text" at bounding box center [190, 355] width 264 height 34
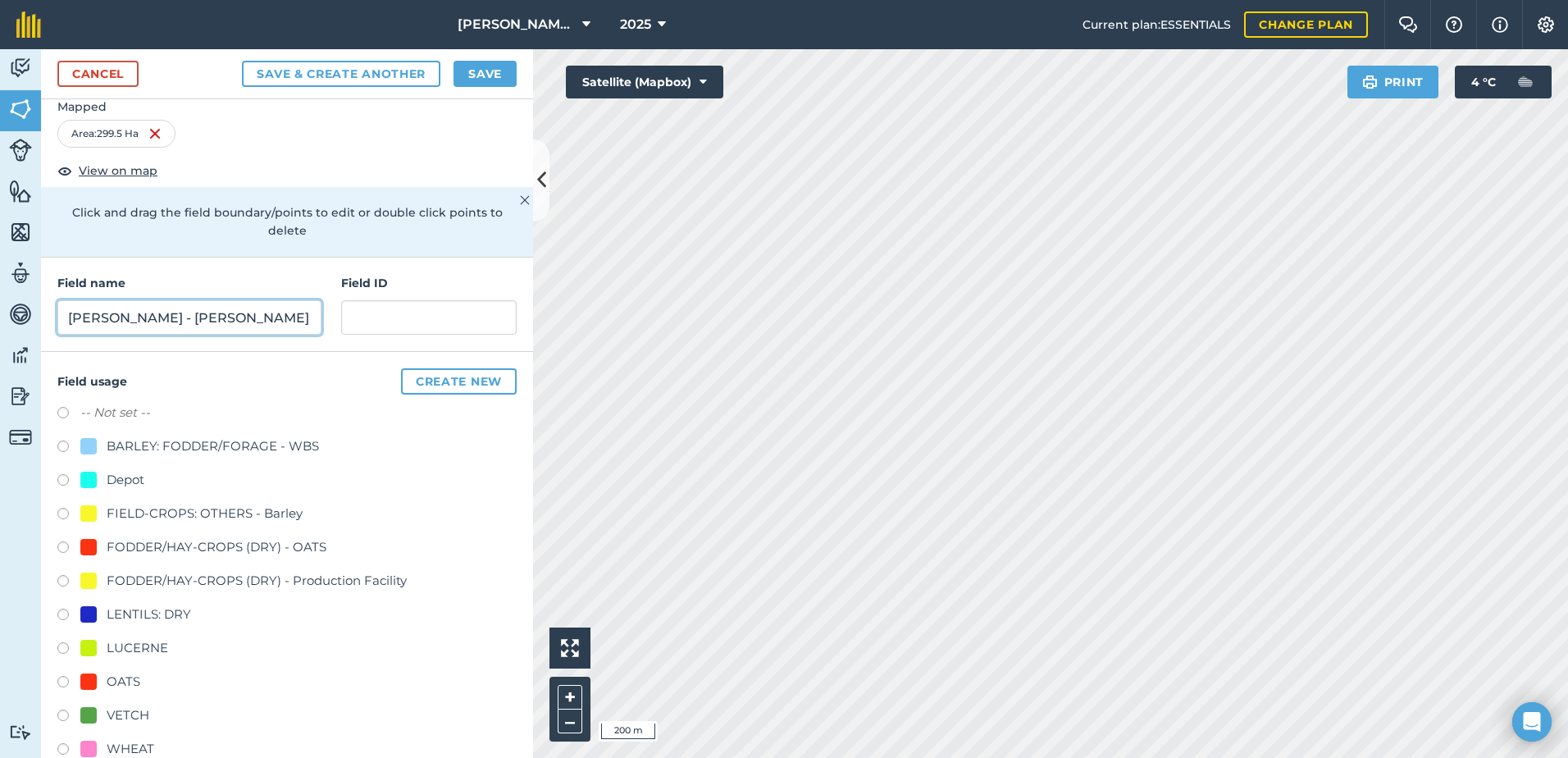
scroll to position [69, 0]
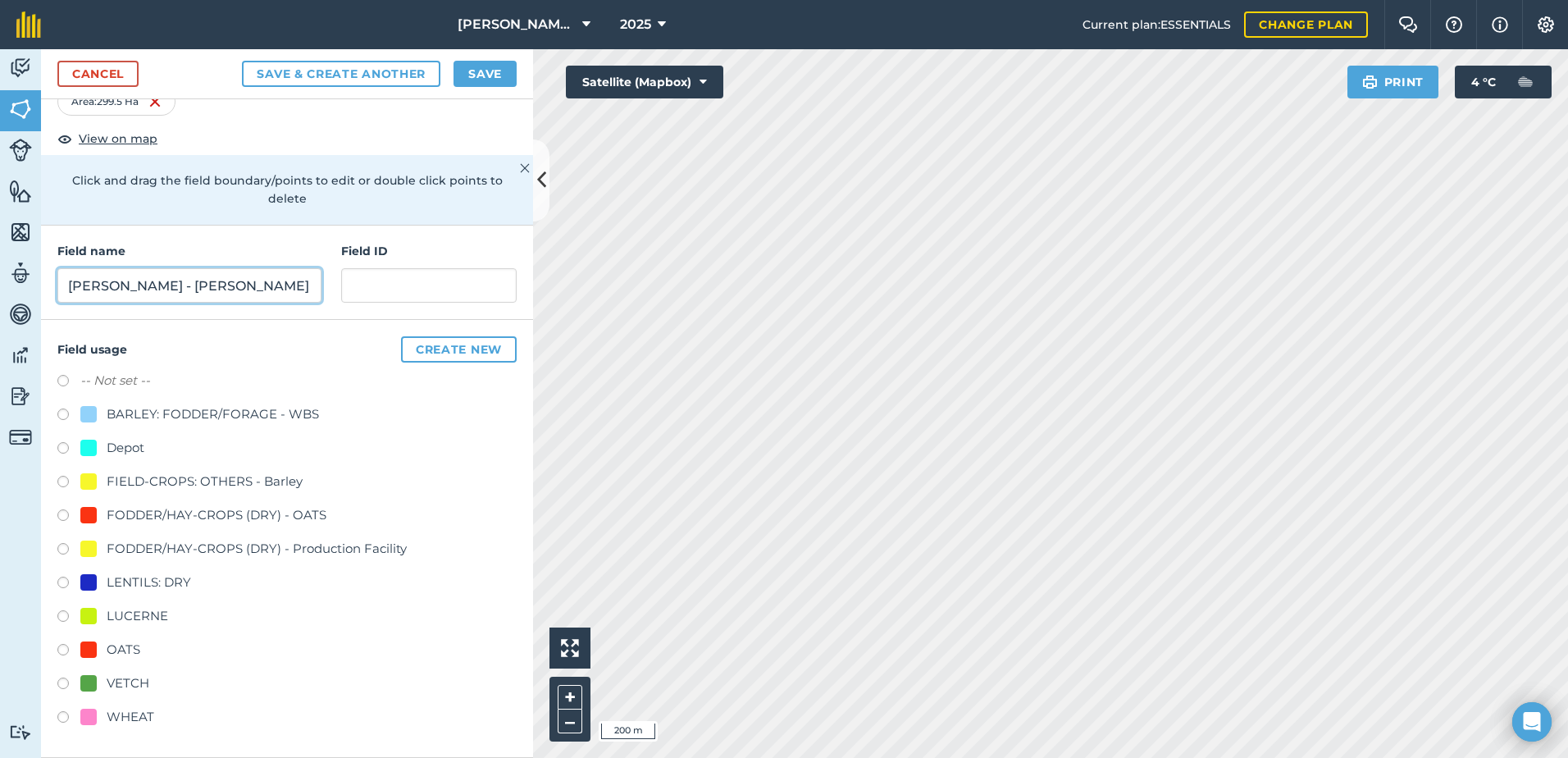
type input "[PERSON_NAME] - [PERSON_NAME] block"
click at [67, 716] on label at bounding box center [69, 719] width 23 height 17
radio input "true"
click at [479, 69] on button "Save" at bounding box center [485, 73] width 64 height 26
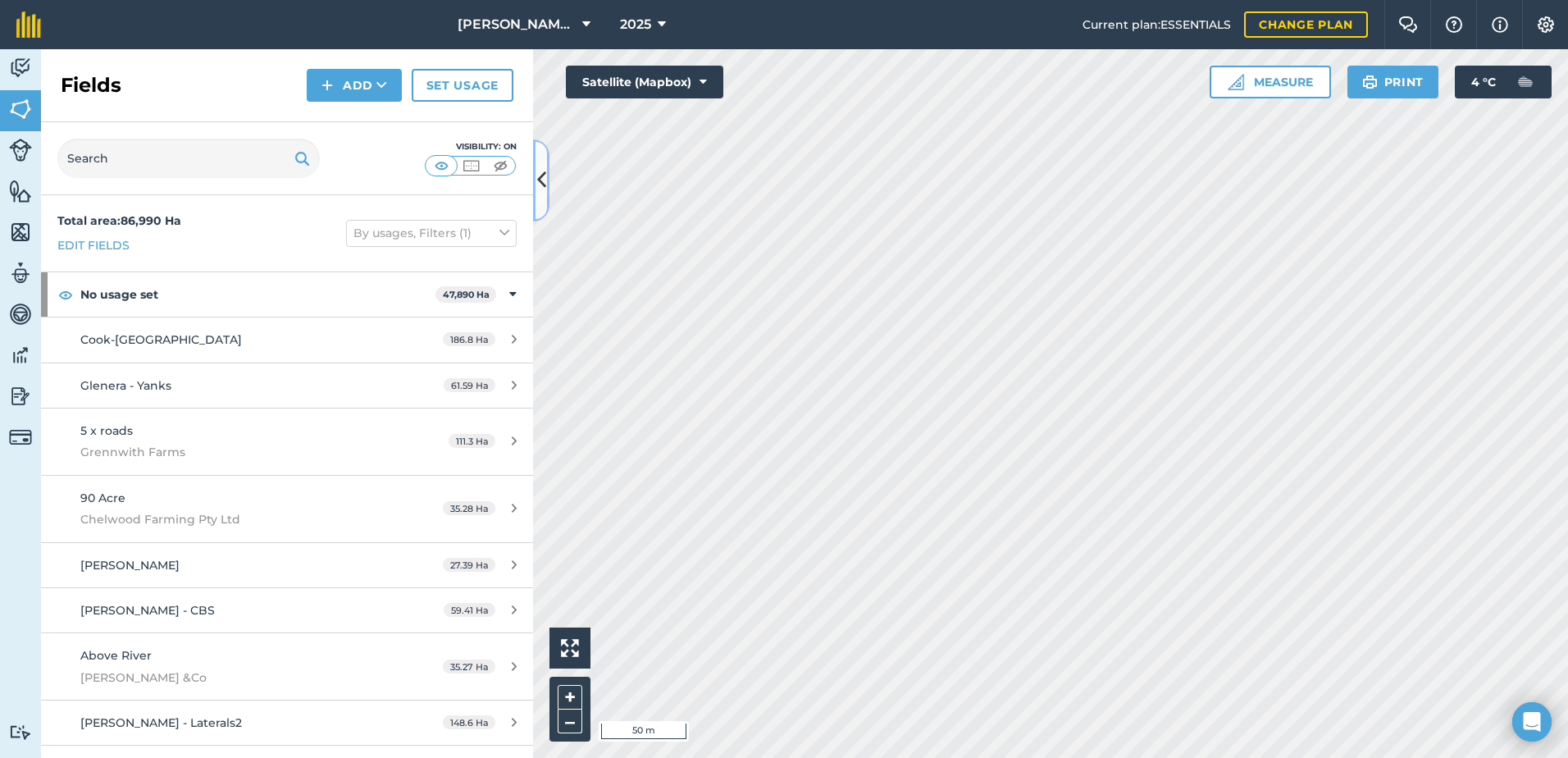
click at [544, 200] on button at bounding box center [541, 181] width 17 height 82
